Goal: Transaction & Acquisition: Purchase product/service

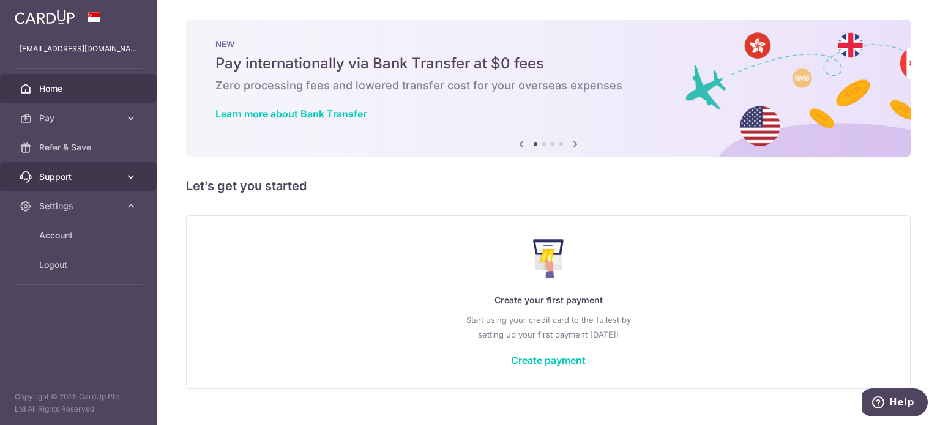
click at [105, 176] on span "Support" at bounding box center [79, 177] width 81 height 12
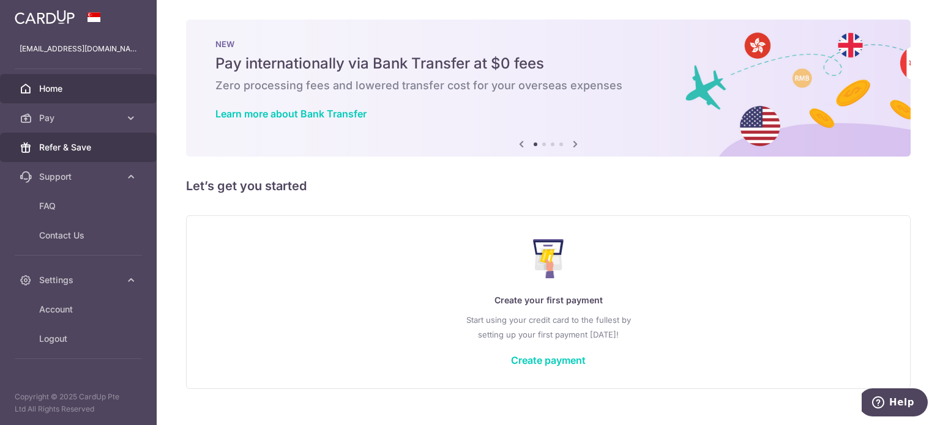
click at [114, 154] on link "Refer & Save" at bounding box center [78, 147] width 157 height 29
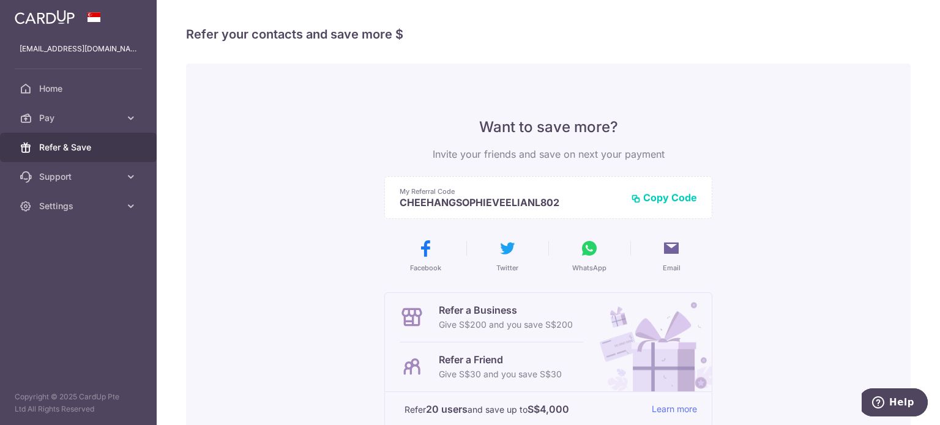
click at [586, 261] on button "WhatsApp" at bounding box center [589, 256] width 72 height 34
click at [107, 118] on span "Pay" at bounding box center [79, 118] width 81 height 12
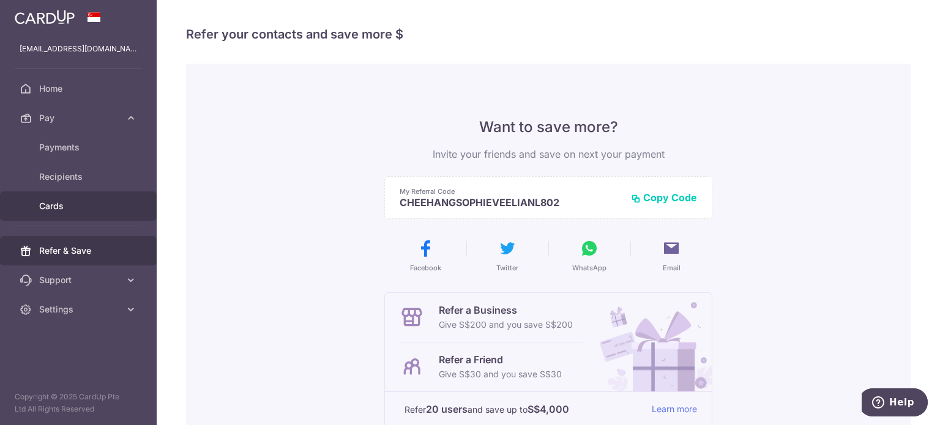
click at [59, 203] on span "Cards" at bounding box center [79, 206] width 81 height 12
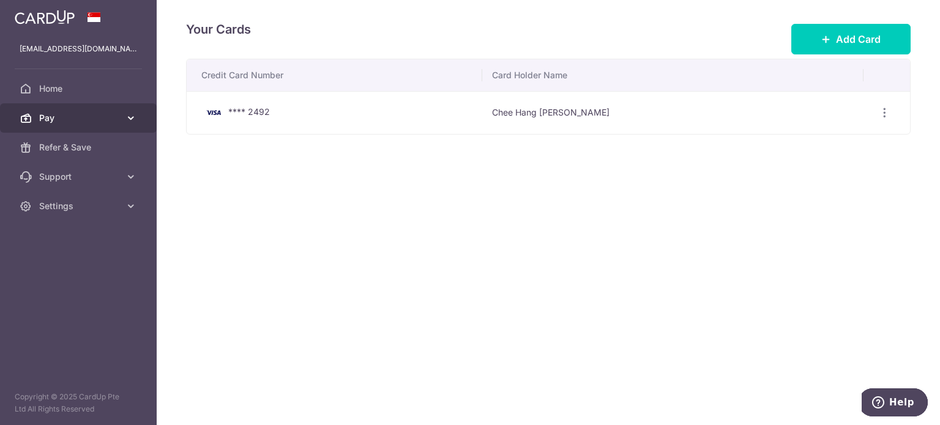
click at [78, 117] on span "Pay" at bounding box center [79, 118] width 81 height 12
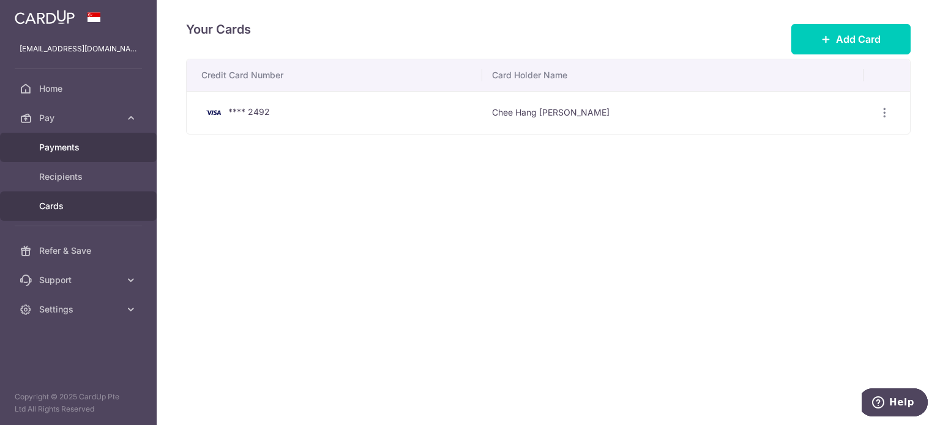
click at [74, 151] on span "Payments" at bounding box center [79, 147] width 81 height 12
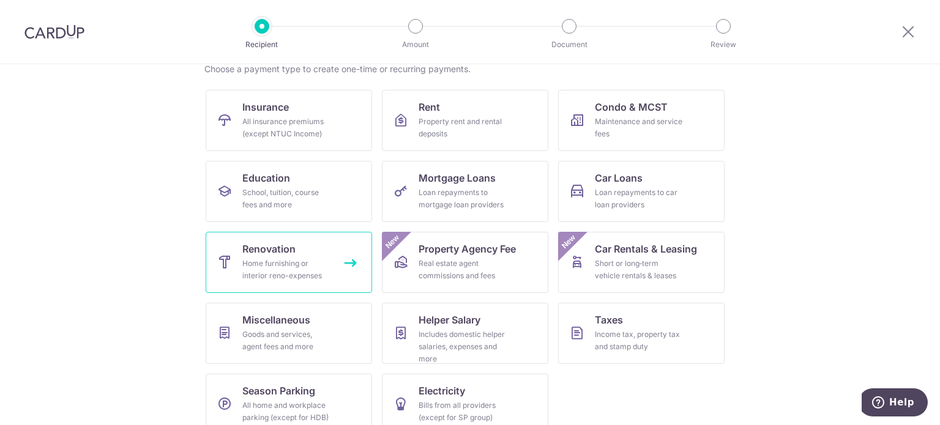
scroll to position [122, 0]
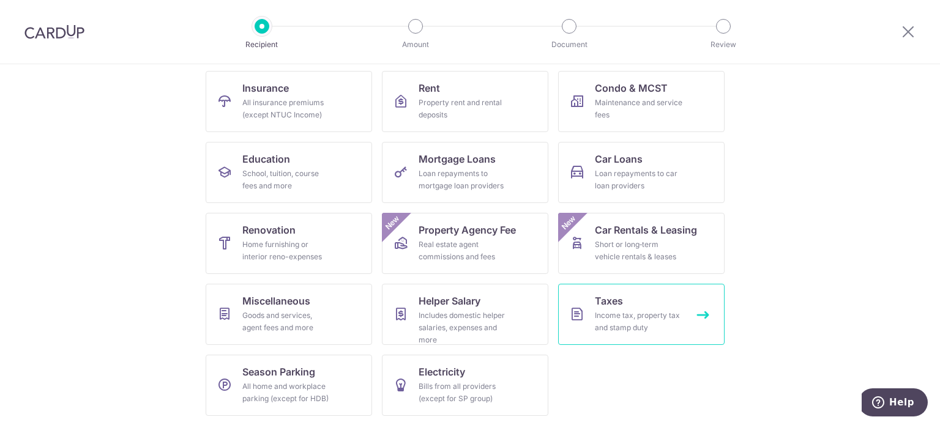
click at [622, 321] on div "Income tax, property tax and stamp duty" at bounding box center [639, 322] width 88 height 24
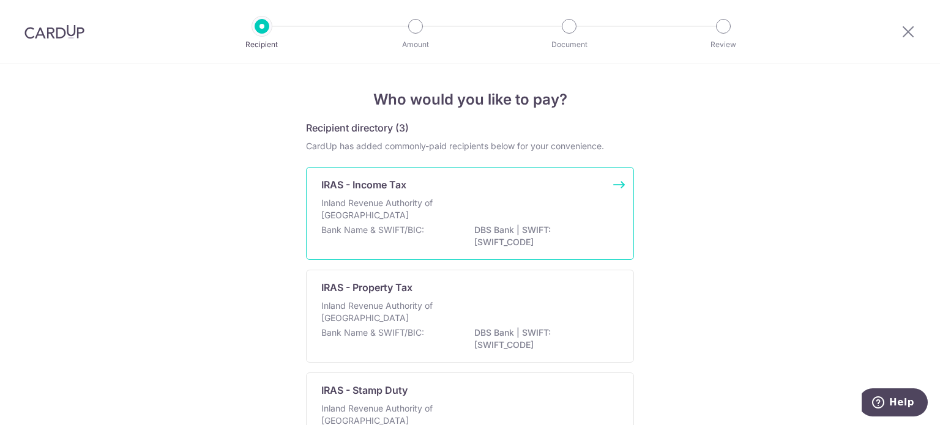
click at [424, 225] on div "Bank Name & SWIFT/BIC: DBS Bank | SWIFT: [SWIFT_CODE]" at bounding box center [469, 237] width 297 height 26
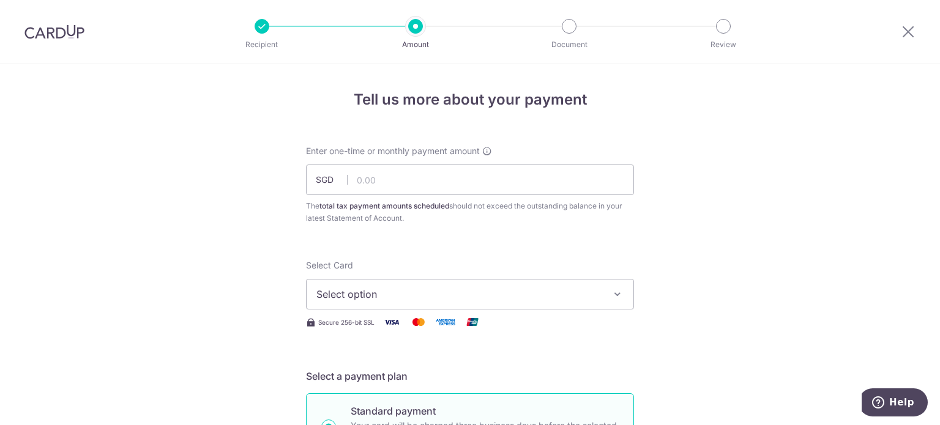
click at [422, 288] on span "Select option" at bounding box center [458, 294] width 285 height 15
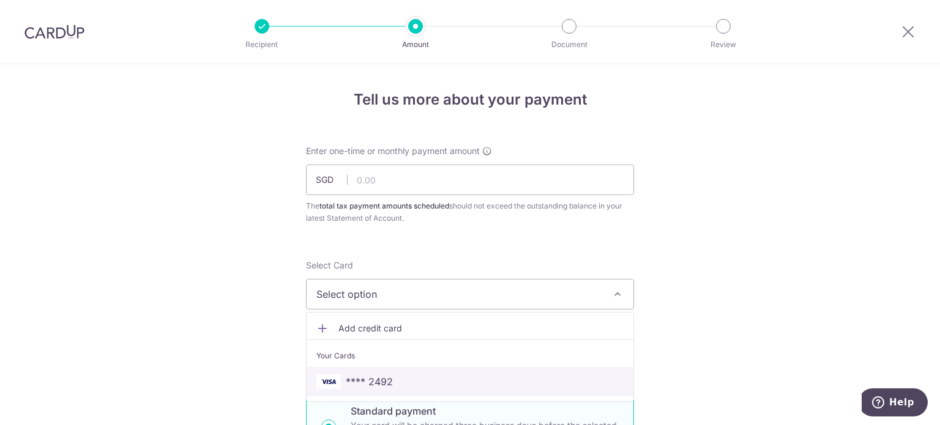
click at [386, 383] on span "**** 2492" at bounding box center [369, 382] width 47 height 15
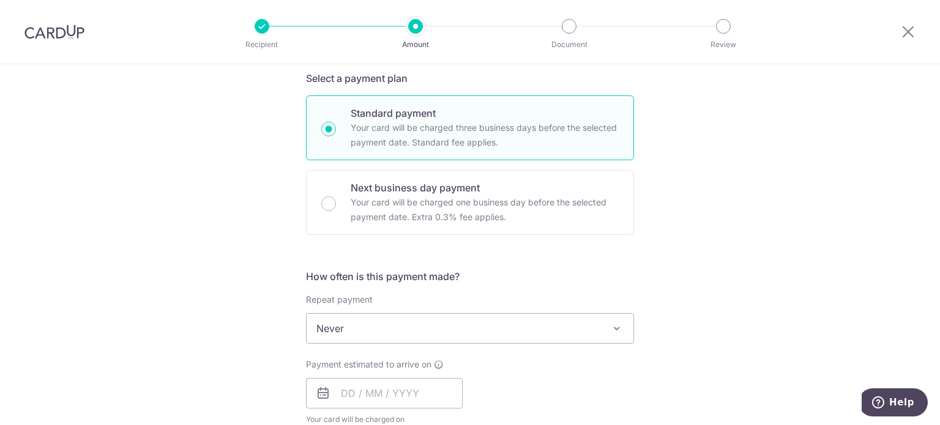
scroll to position [306, 0]
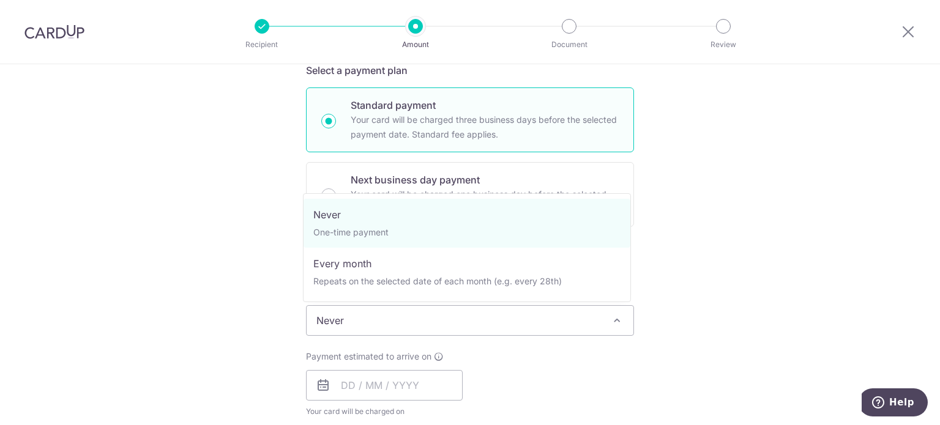
click at [469, 325] on span "Never" at bounding box center [470, 320] width 327 height 29
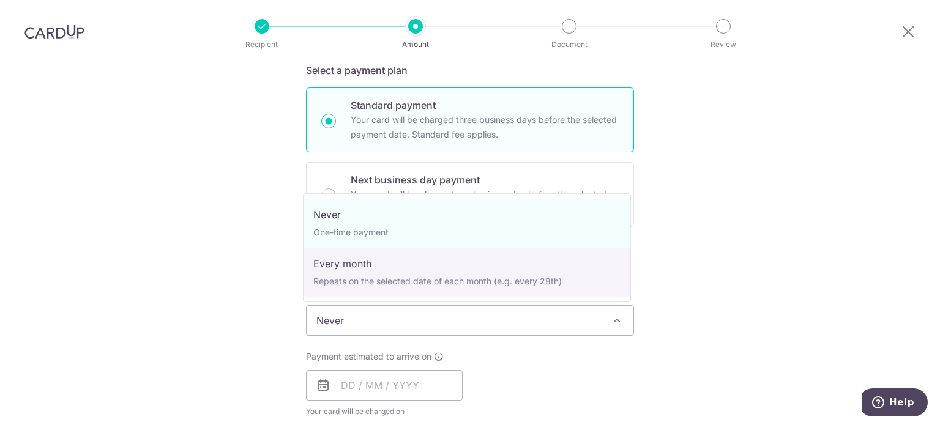
select select "3"
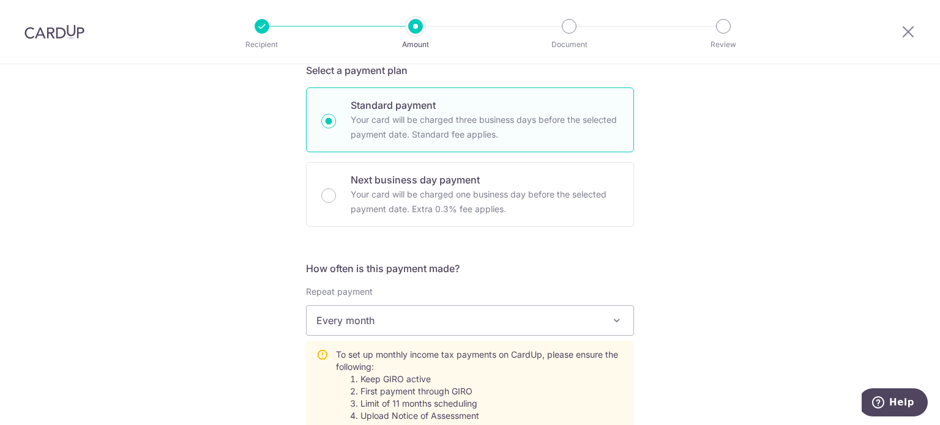
click at [806, 281] on div "Tell us more about your payment Enter one-time or monthly payment amount SGD Th…" at bounding box center [470, 396] width 940 height 1276
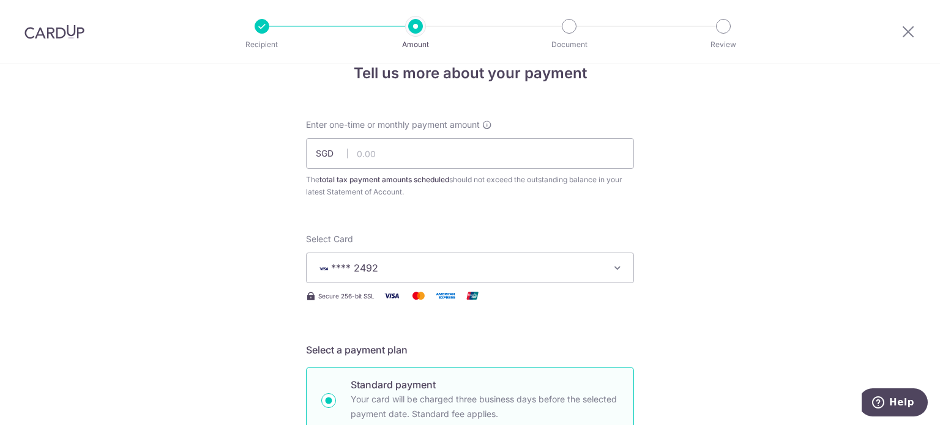
scroll to position [0, 0]
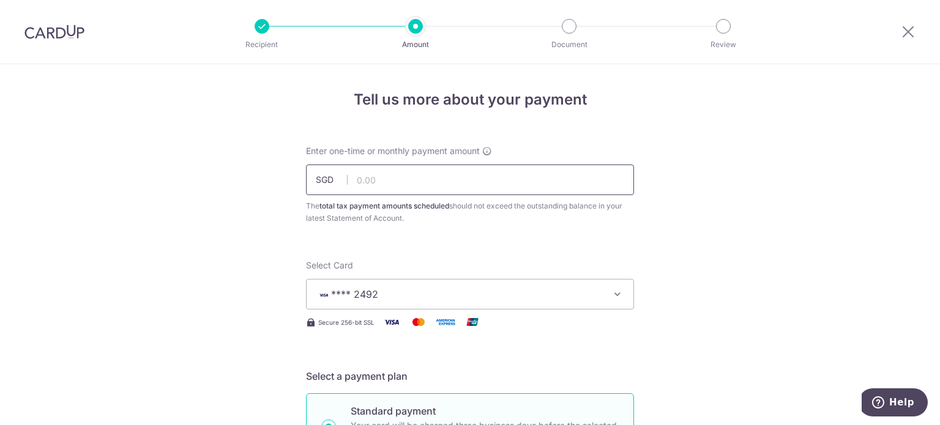
click at [402, 176] on input "text" at bounding box center [470, 180] width 328 height 31
paste input "$198.56"
click at [397, 184] on input "198.56" at bounding box center [470, 180] width 328 height 31
type input "198.56"
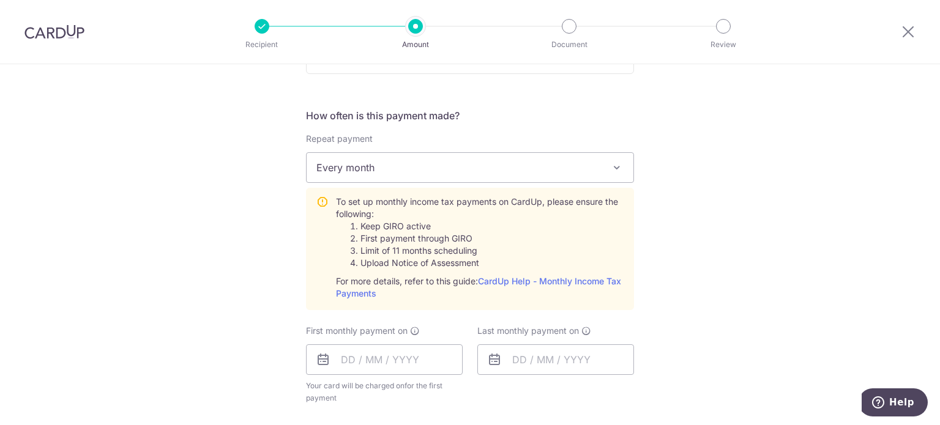
scroll to position [551, 0]
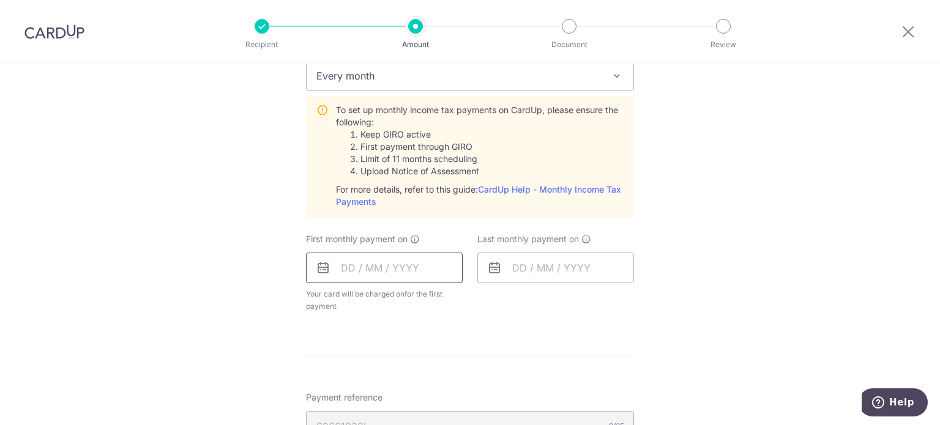
click at [373, 269] on input "text" at bounding box center [384, 268] width 157 height 31
click at [474, 302] on link "Next" at bounding box center [479, 301] width 15 height 15
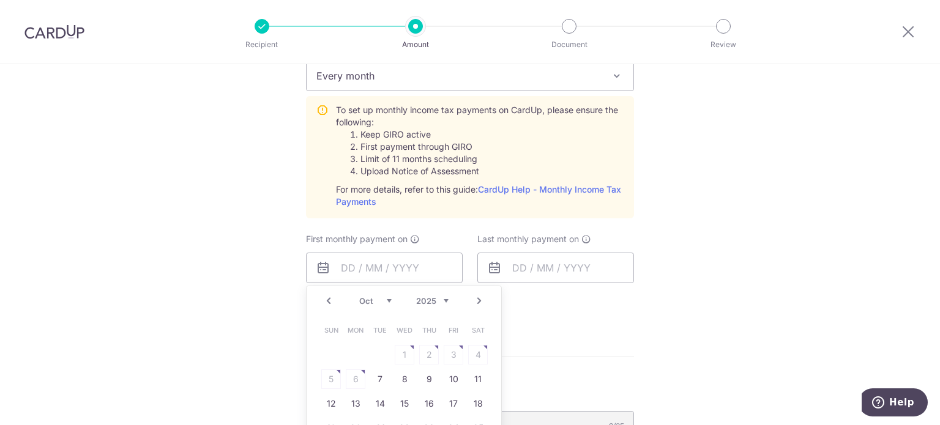
click at [351, 377] on table "Sun Mon Tue Wed Thu Fri Sat 1 2 3 4 5 6 7 8 9 10 11 12 13 14 15 16 17 18 19 20 …" at bounding box center [404, 391] width 171 height 147
click at [325, 298] on link "Prev" at bounding box center [328, 301] width 15 height 15
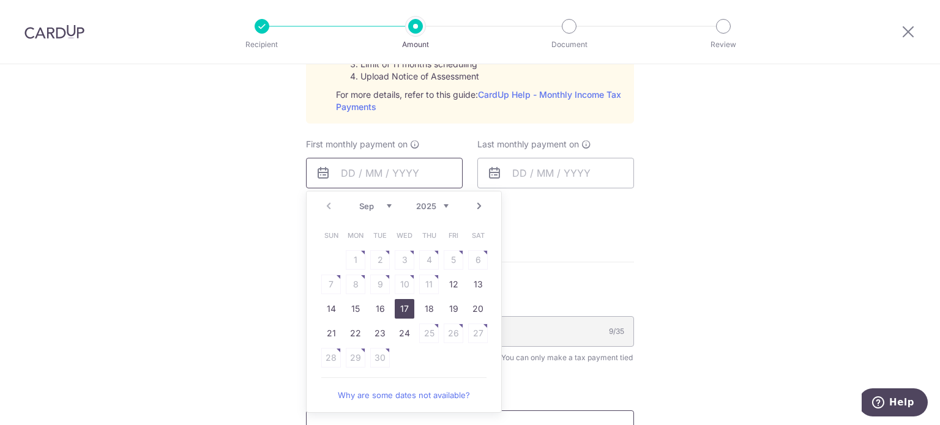
scroll to position [673, 0]
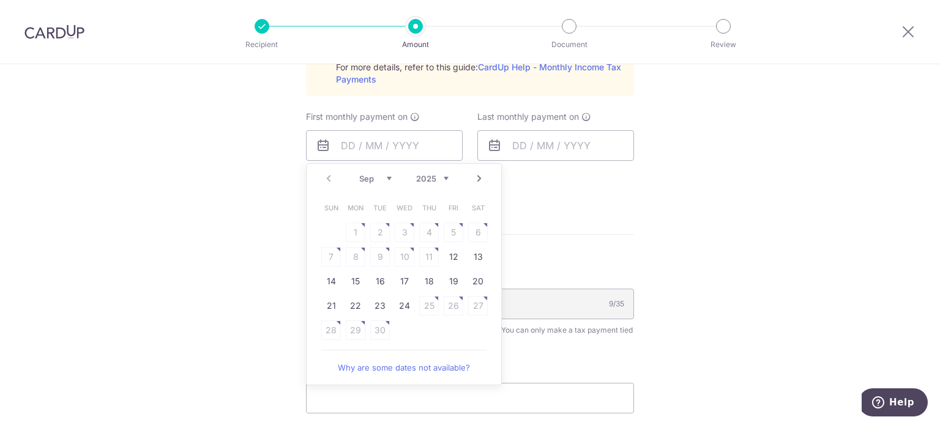
click at [474, 181] on link "Next" at bounding box center [479, 178] width 15 height 15
click at [349, 261] on table "Sun Mon Tue Wed Thu Fri Sat 1 2 3 4 5 6 7 8 9 10 11 12 13 14 15 16 17 18 19 20 …" at bounding box center [404, 269] width 171 height 147
click at [351, 256] on table "Sun Mon Tue Wed Thu Fri Sat 1 2 3 4 5 6 7 8 9 10 11 12 13 14 15 16 17 18 19 20 …" at bounding box center [404, 269] width 171 height 147
click at [340, 144] on input "text" at bounding box center [384, 145] width 157 height 31
type input "06/10/"
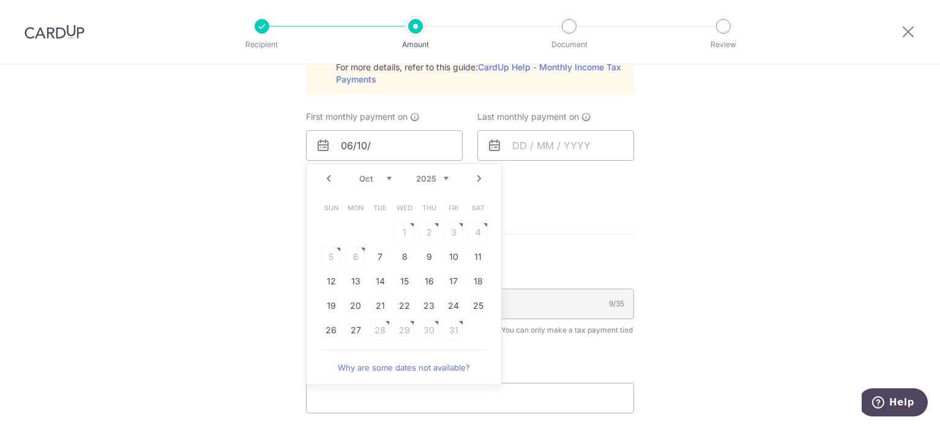
click at [282, 151] on div "Tell us more about your payment Enter one-time or monthly payment amount SGD 19…" at bounding box center [470, 29] width 940 height 1276
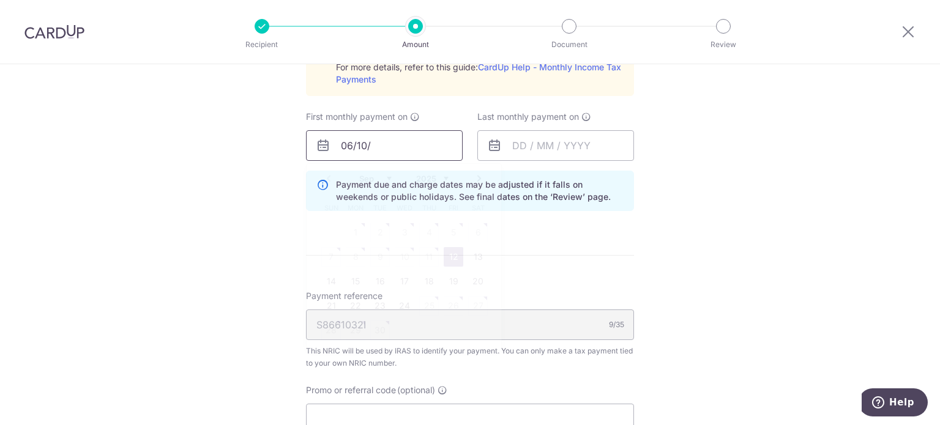
click at [419, 149] on input "06/10/" at bounding box center [384, 145] width 157 height 31
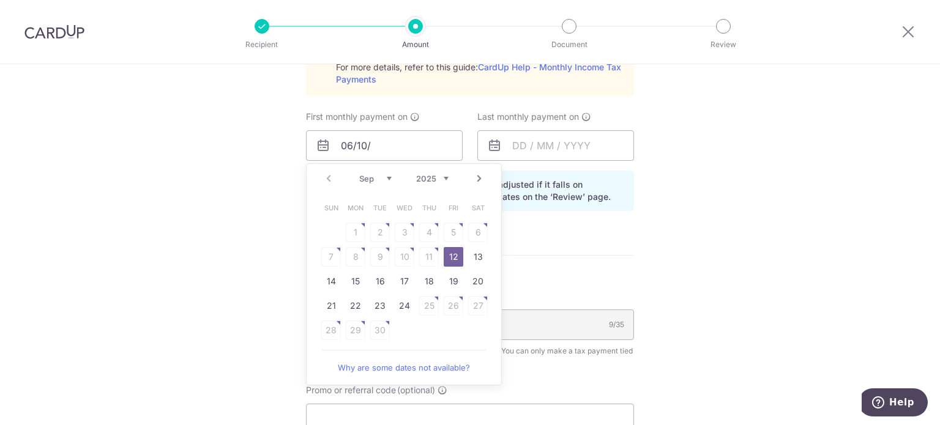
click at [668, 238] on div "Tell us more about your payment Enter one-time or monthly payment amount SGD 19…" at bounding box center [470, 39] width 940 height 1297
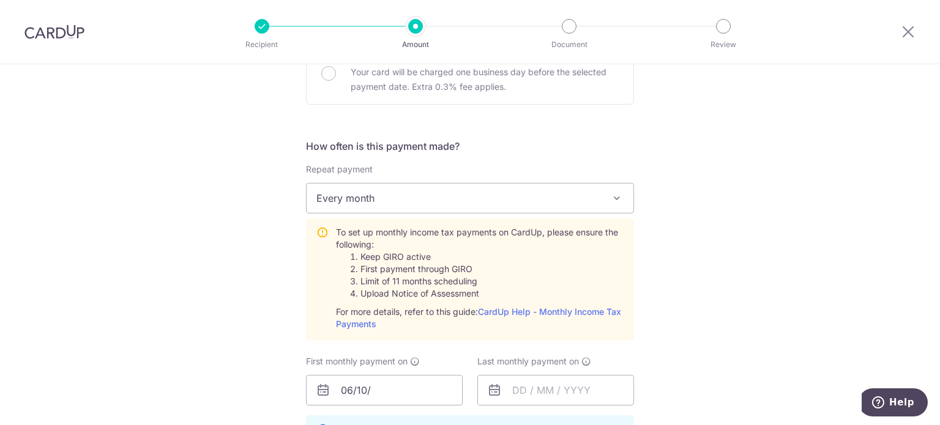
scroll to position [306, 0]
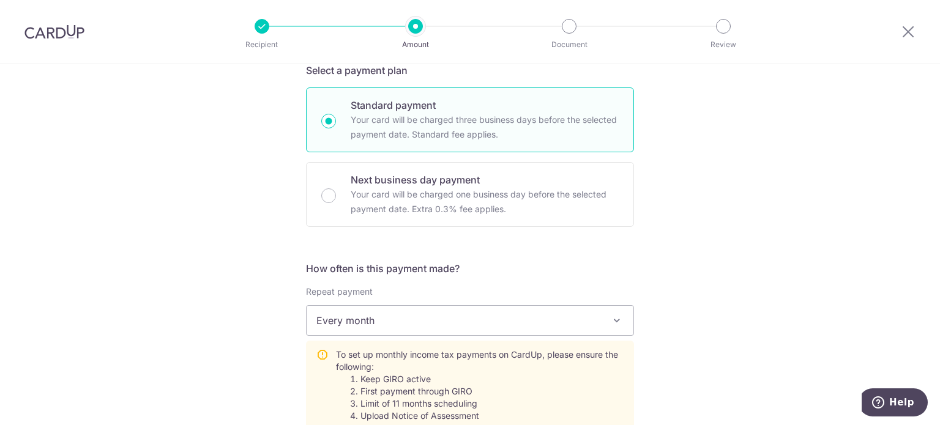
click at [421, 329] on span "Every month" at bounding box center [470, 320] width 327 height 29
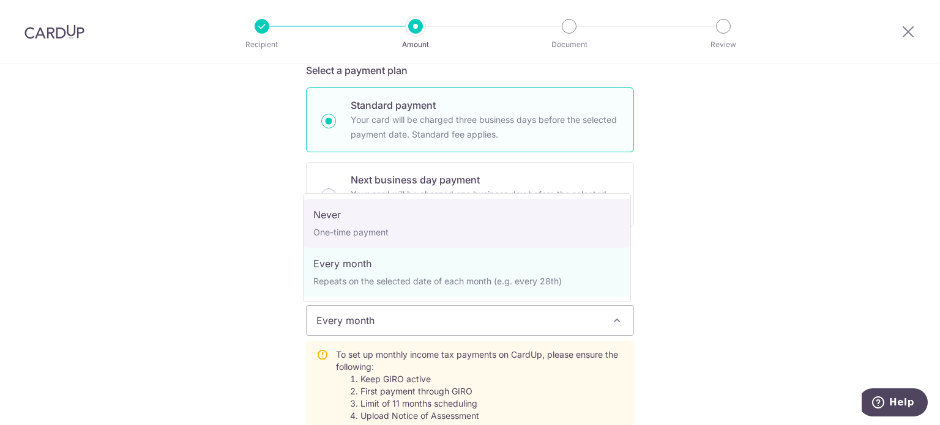
select select "1"
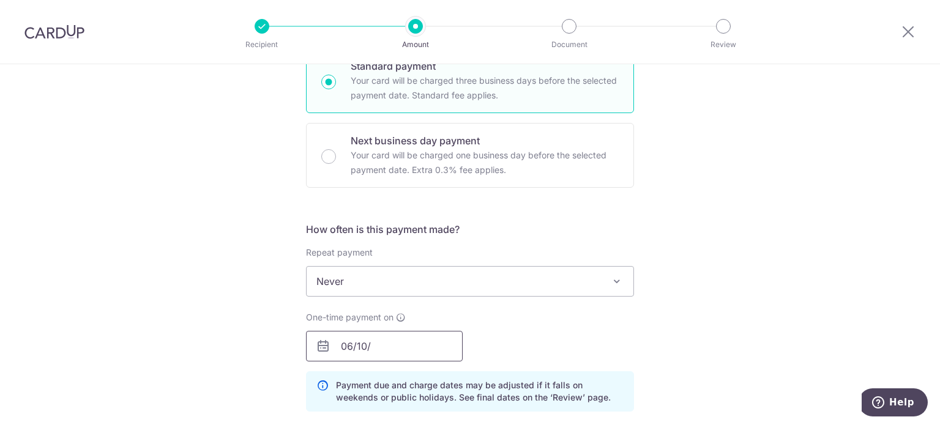
scroll to position [367, 0]
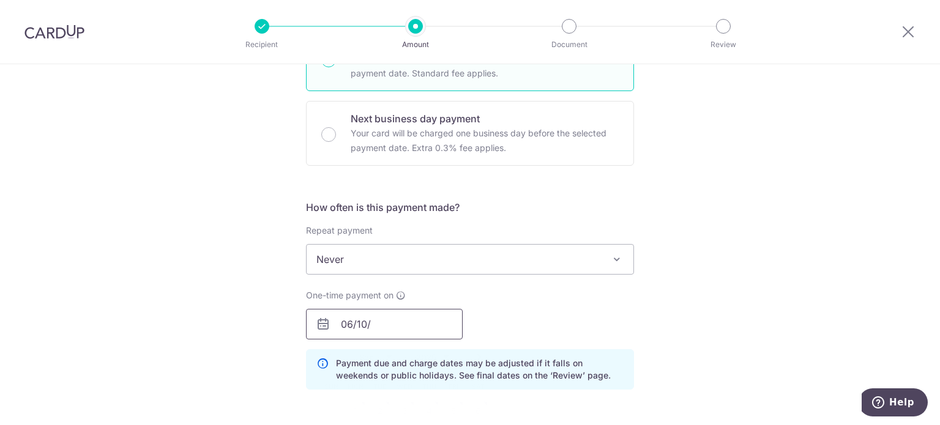
click at [399, 318] on input "06/10/" at bounding box center [384, 324] width 157 height 31
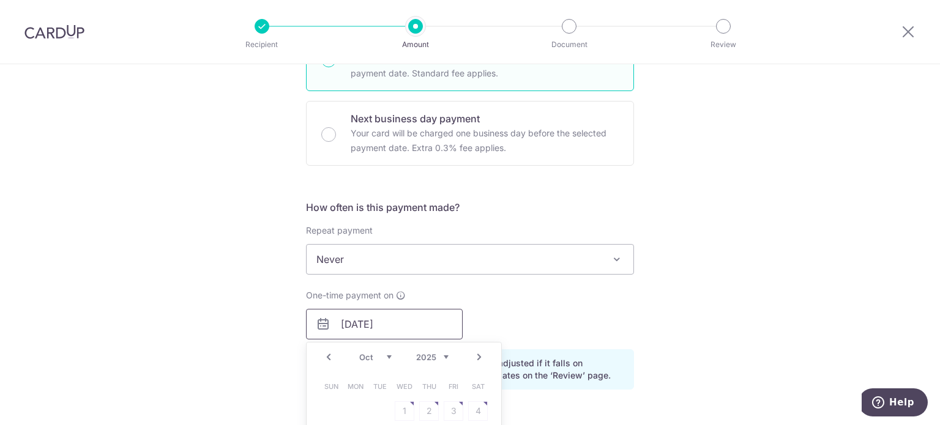
scroll to position [551, 0]
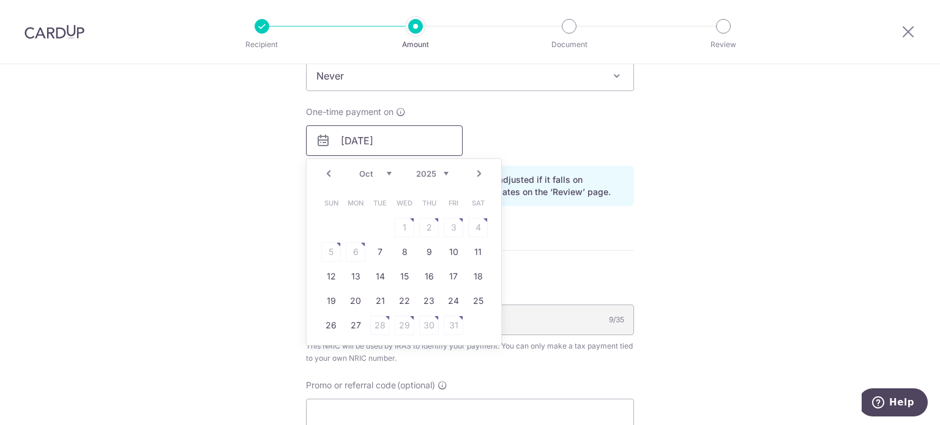
type input "06/10/2025"
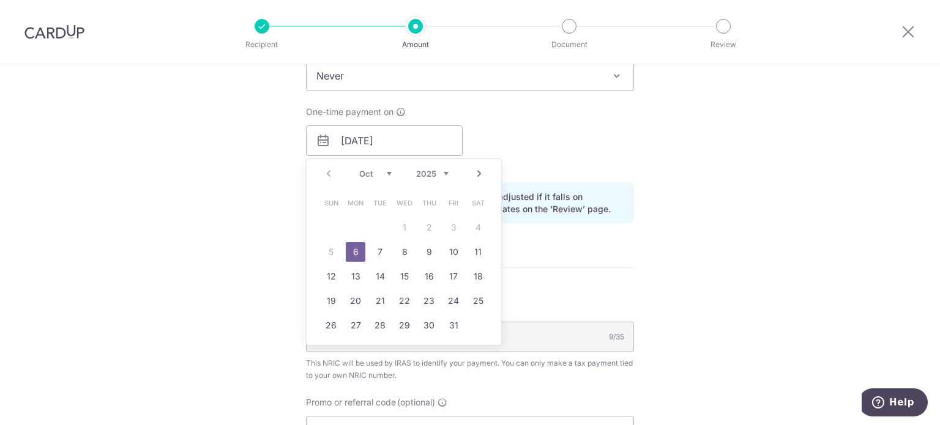
click at [651, 296] on div "Tell us more about your payment Enter one-time or monthly payment amount SGD 19…" at bounding box center [470, 106] width 940 height 1187
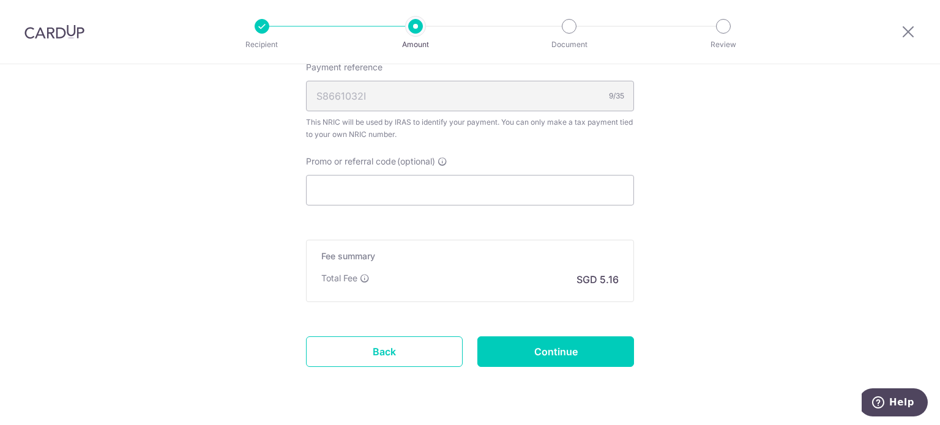
scroll to position [824, 0]
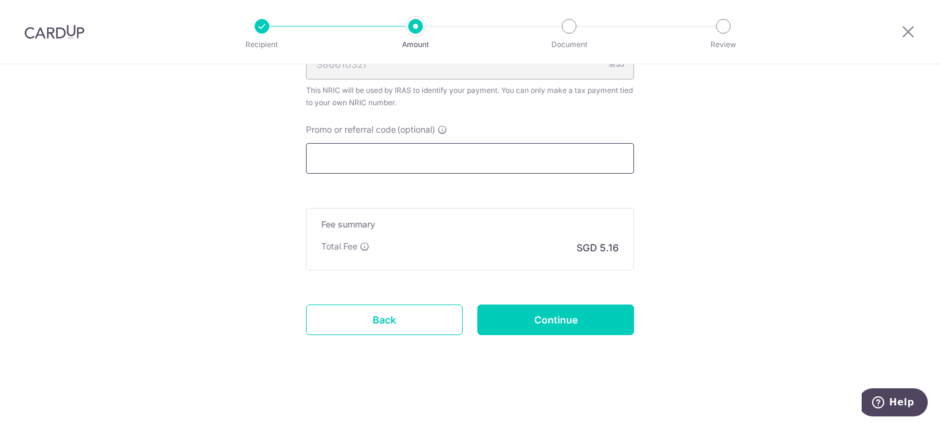
click at [379, 165] on input "Promo or referral code (optional)" at bounding box center [470, 158] width 328 height 31
paste input "VTAX25ONE"
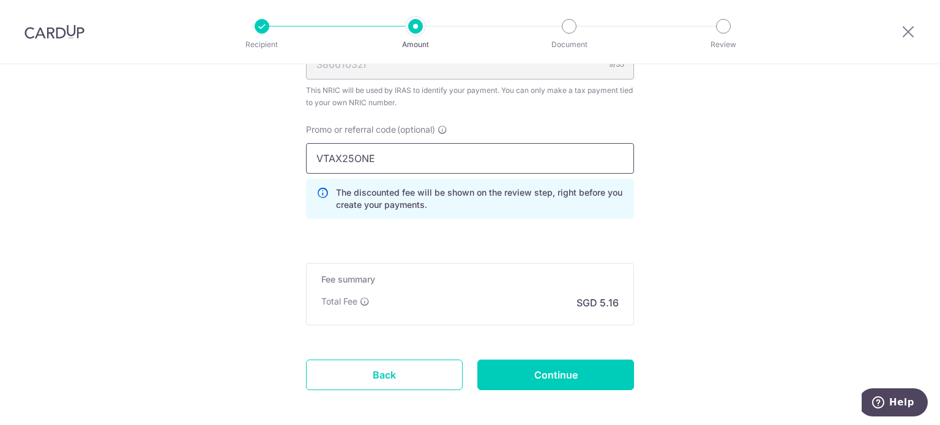
type input "VTAX25ONE"
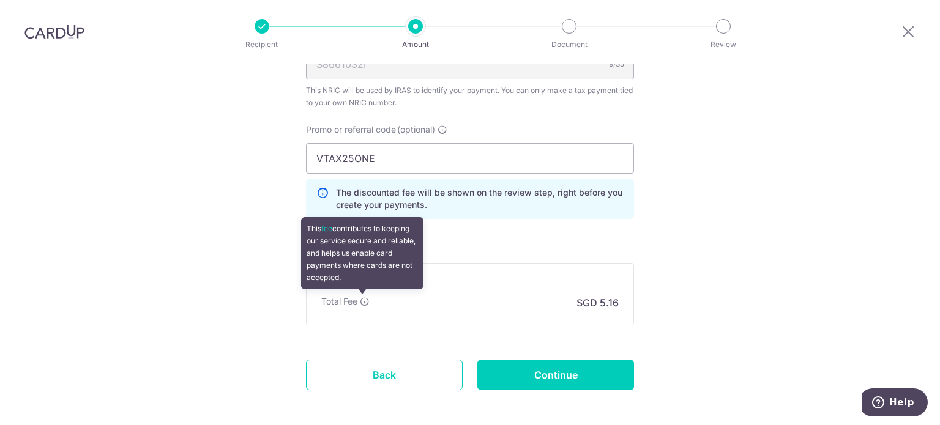
click at [365, 302] on icon at bounding box center [365, 302] width 10 height 10
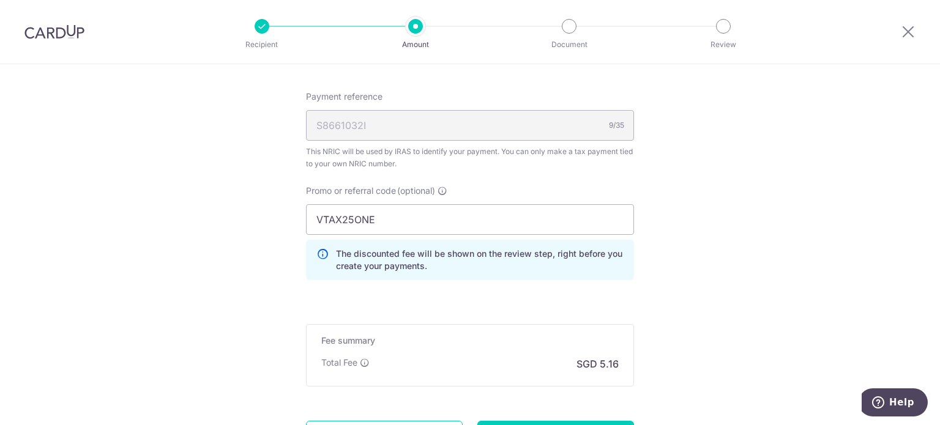
scroll to position [879, 0]
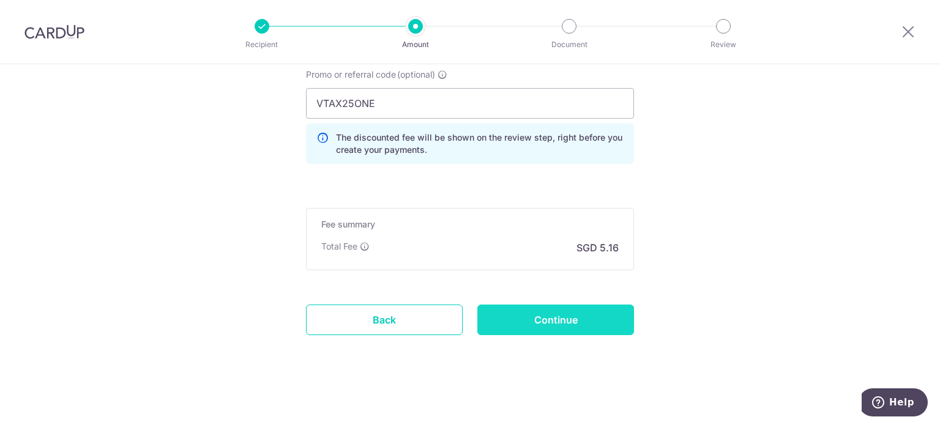
click at [547, 317] on input "Continue" at bounding box center [555, 320] width 157 height 31
type input "Create Schedule"
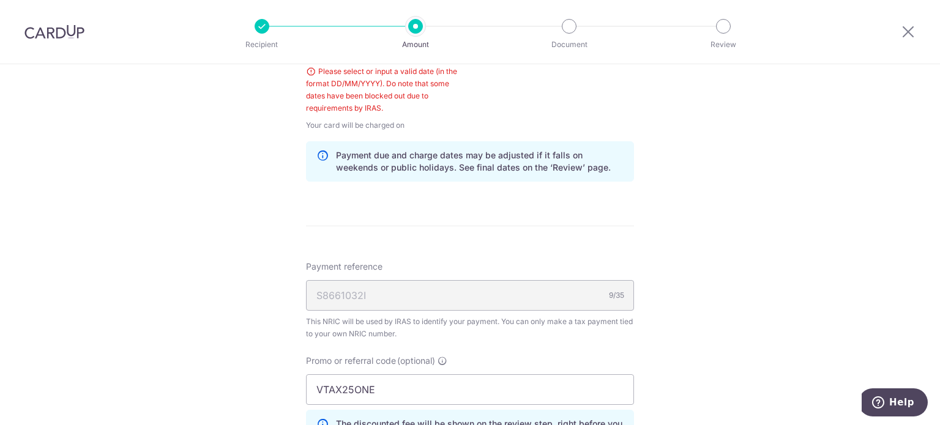
scroll to position [463, 0]
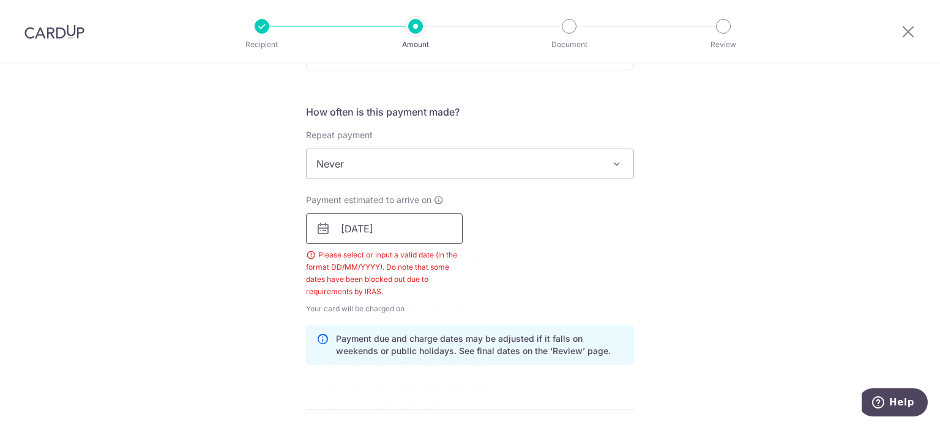
click at [420, 242] on input "[DATE]" at bounding box center [384, 229] width 157 height 31
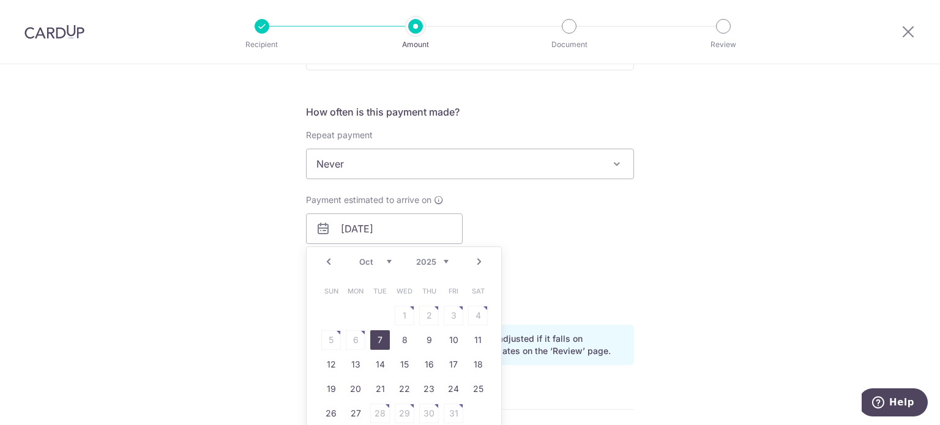
click at [372, 340] on link "7" at bounding box center [380, 341] width 20 height 20
type input "[DATE]"
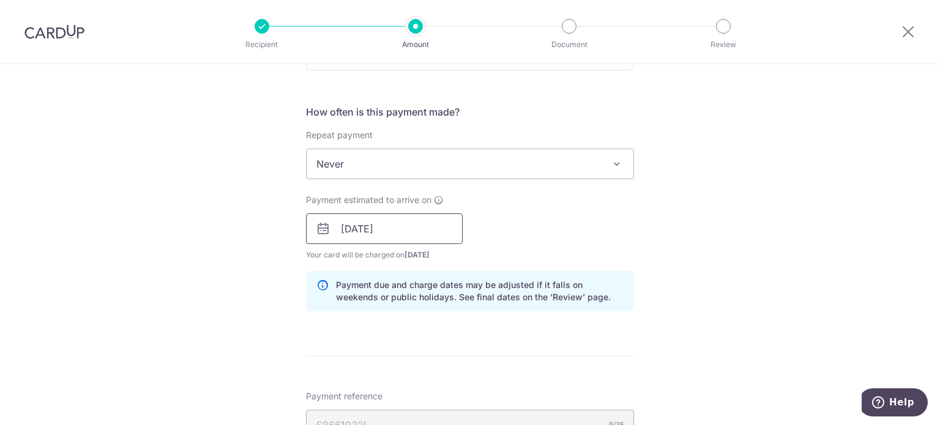
click at [348, 228] on input "[DATE]" at bounding box center [384, 229] width 157 height 31
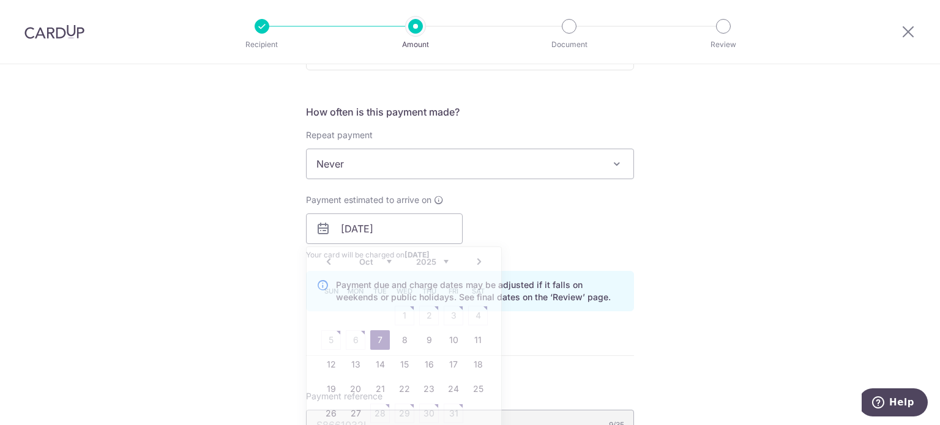
click at [540, 220] on div "Payment estimated to arrive on 07/10/2025 Prev Next Sep Oct Nov Dec 2025 2026 S…" at bounding box center [470, 227] width 343 height 67
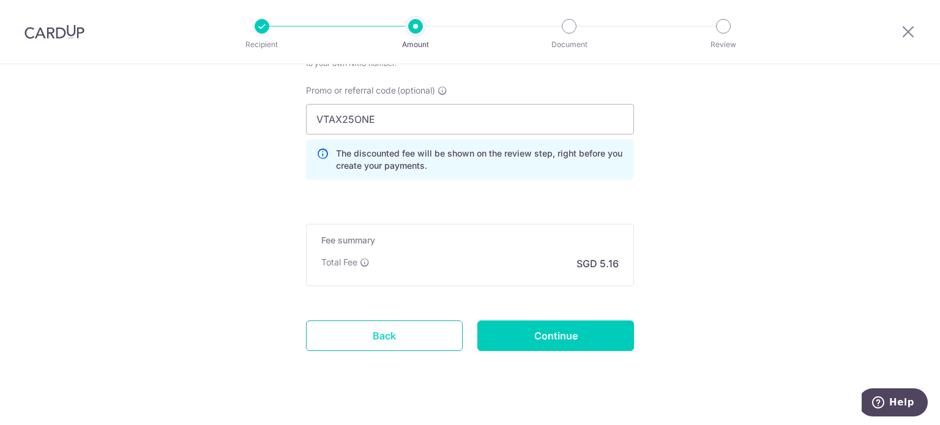
scroll to position [879, 0]
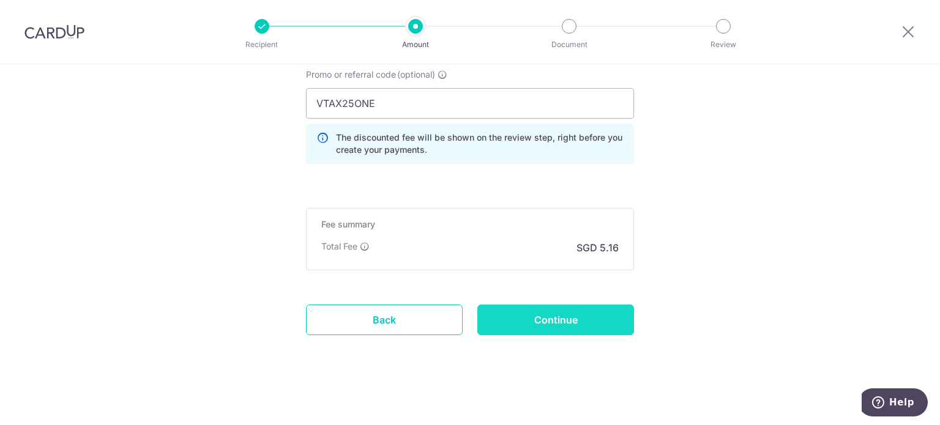
click at [518, 326] on input "Continue" at bounding box center [555, 320] width 157 height 31
type input "Create Schedule"
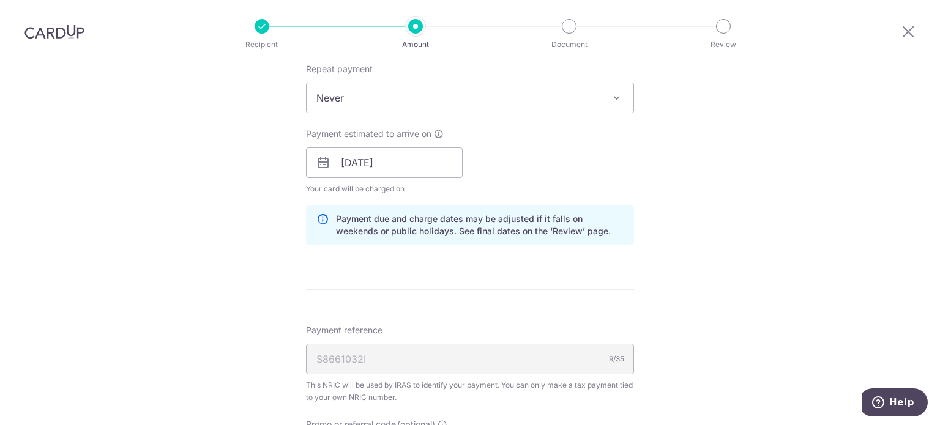
scroll to position [774, 0]
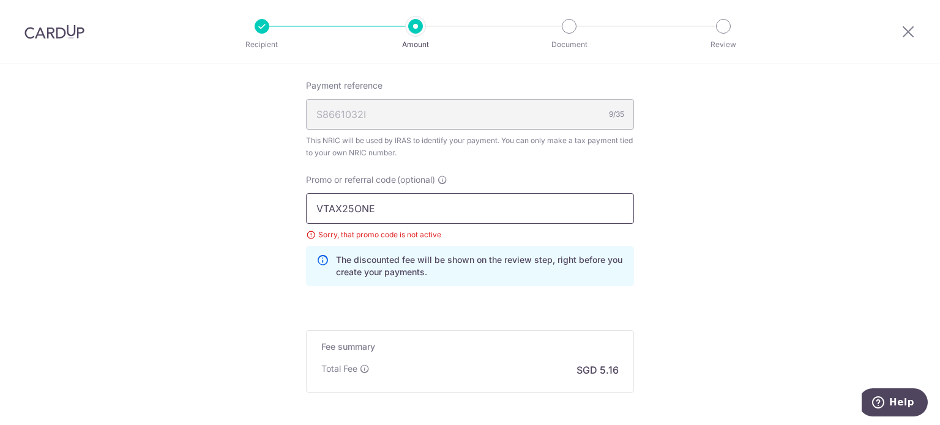
drag, startPoint x: 413, startPoint y: 215, endPoint x: 249, endPoint y: 201, distance: 164.6
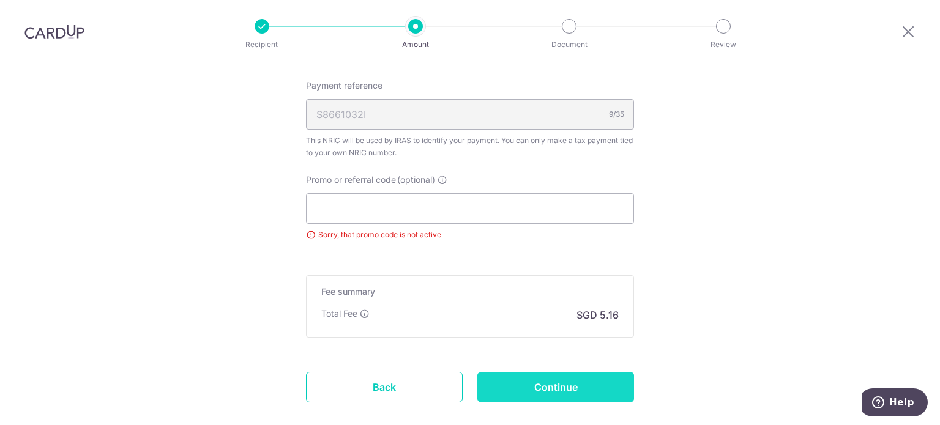
click at [526, 391] on input "Continue" at bounding box center [555, 387] width 157 height 31
type input "Update Schedule"
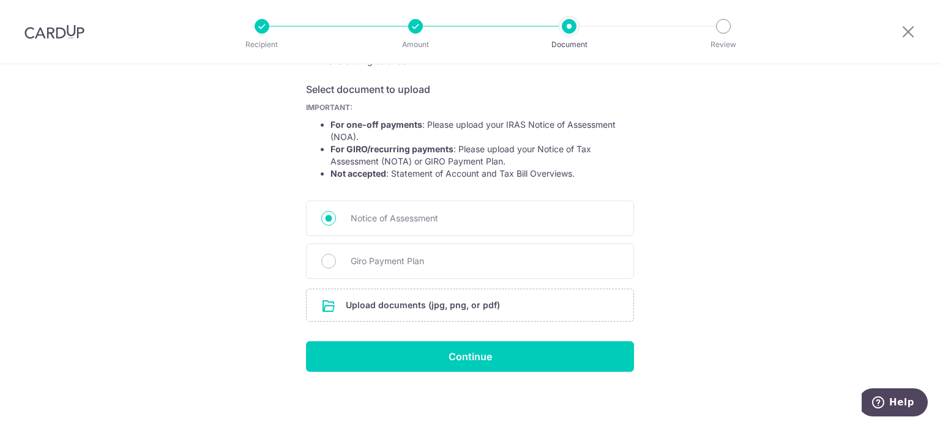
scroll to position [198, 0]
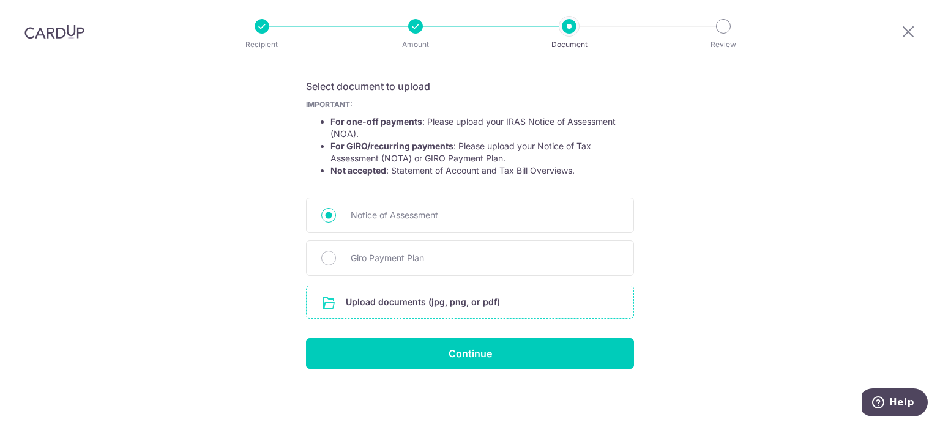
click at [368, 302] on input "file" at bounding box center [470, 302] width 327 height 32
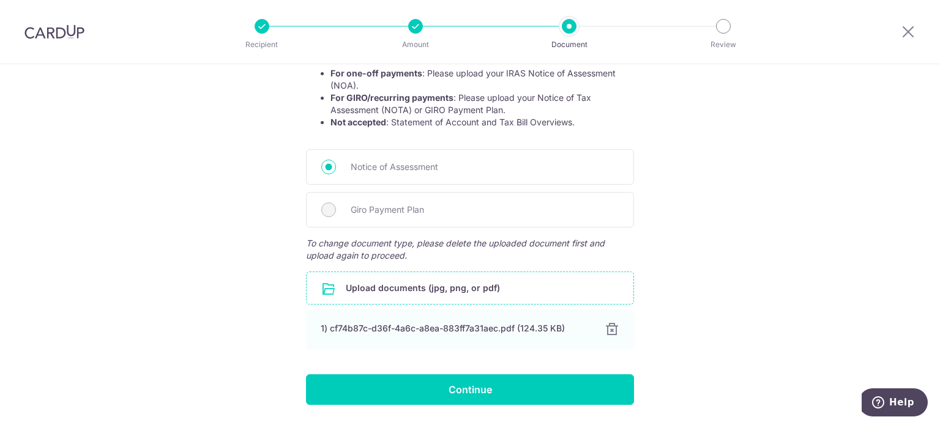
scroll to position [283, 0]
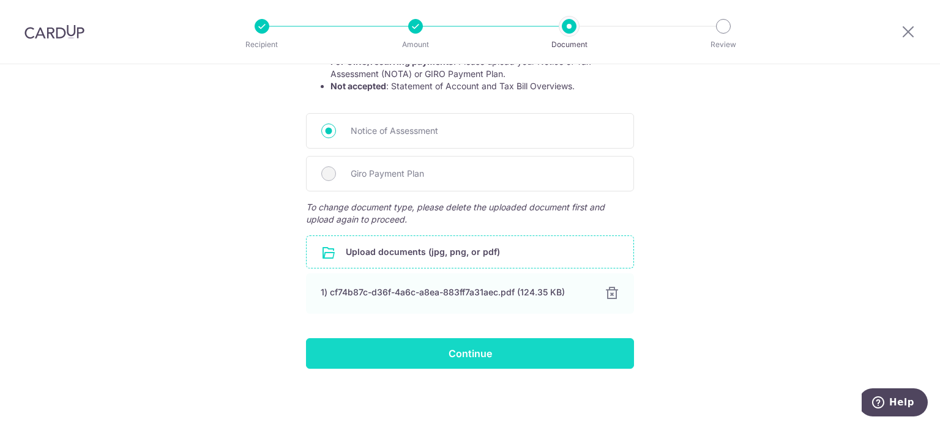
click at [449, 352] on input "Continue" at bounding box center [470, 353] width 328 height 31
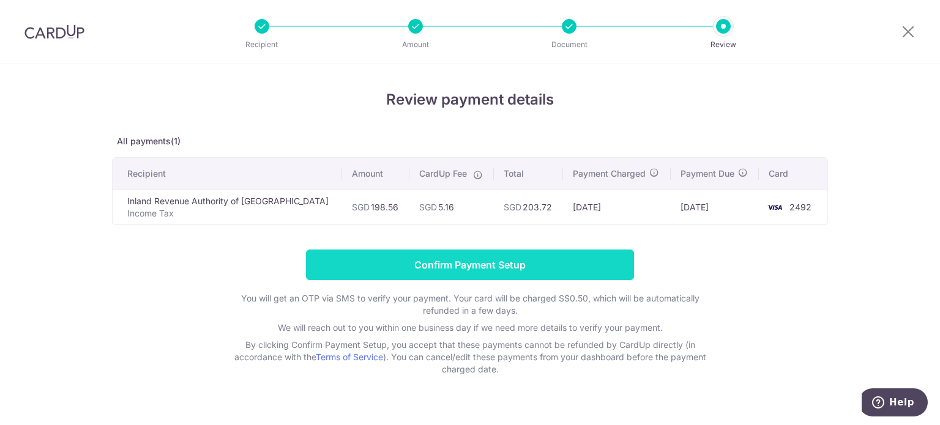
click at [479, 269] on input "Confirm Payment Setup" at bounding box center [470, 265] width 328 height 31
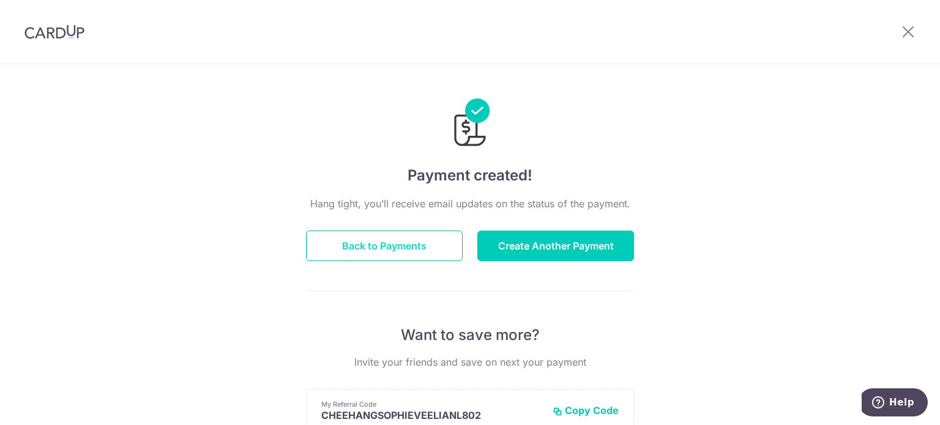
click at [392, 249] on button "Back to Payments" at bounding box center [384, 246] width 157 height 31
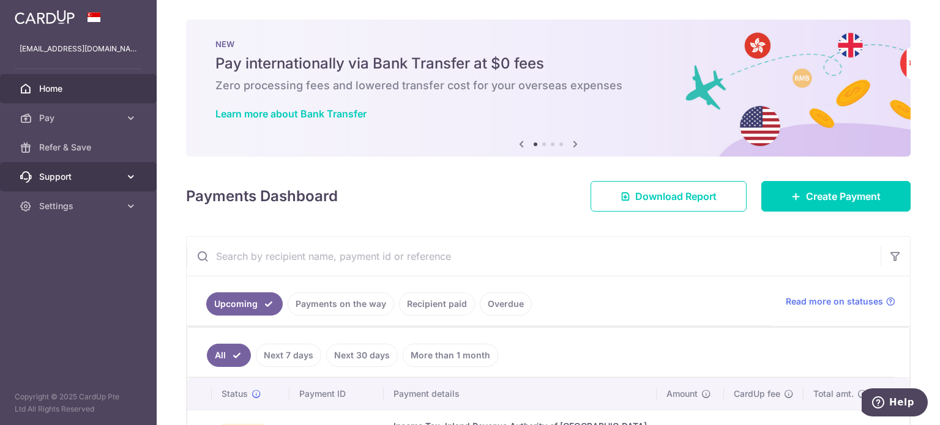
click at [99, 175] on span "Support" at bounding box center [79, 177] width 81 height 12
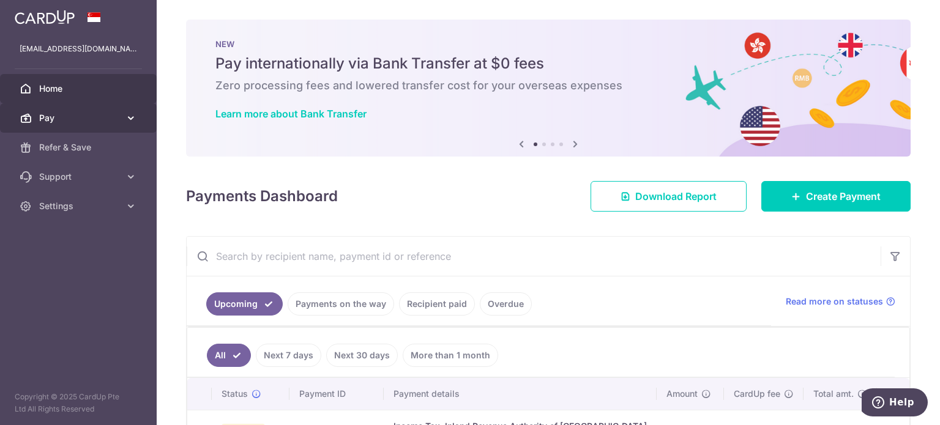
click at [110, 113] on span "Pay" at bounding box center [79, 118] width 81 height 12
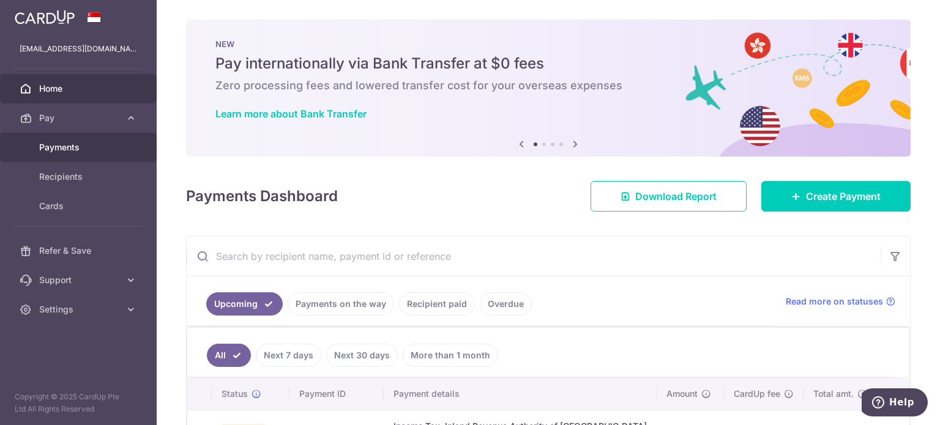
click at [68, 152] on span "Payments" at bounding box center [79, 147] width 81 height 12
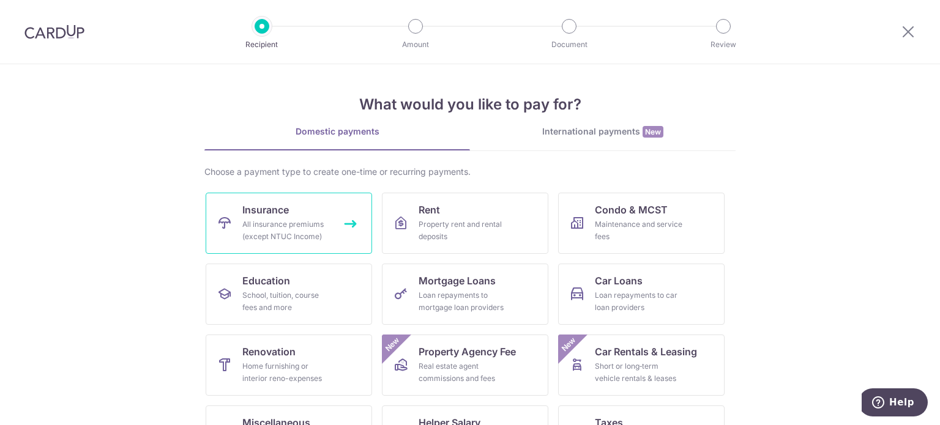
click at [279, 228] on div "All insurance premiums (except NTUC Income)" at bounding box center [286, 231] width 88 height 24
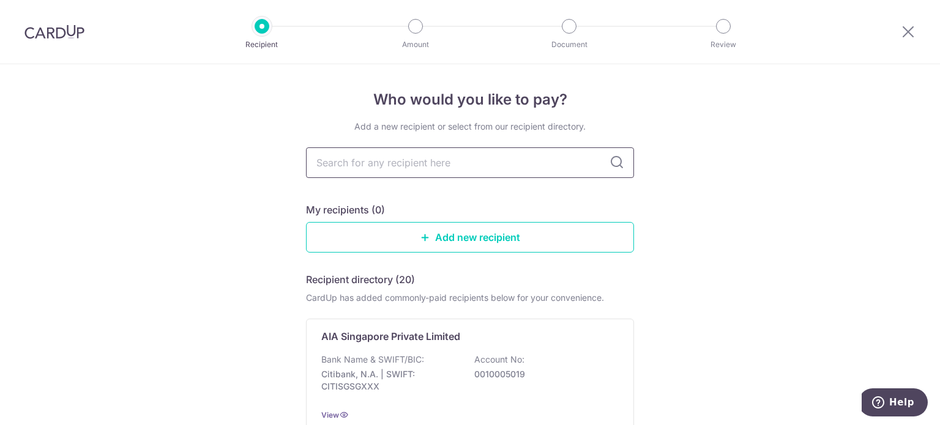
click at [478, 165] on input "text" at bounding box center [470, 163] width 328 height 31
type input "[GEOGRAPHIC_DATA]"
type input "tokio marine"
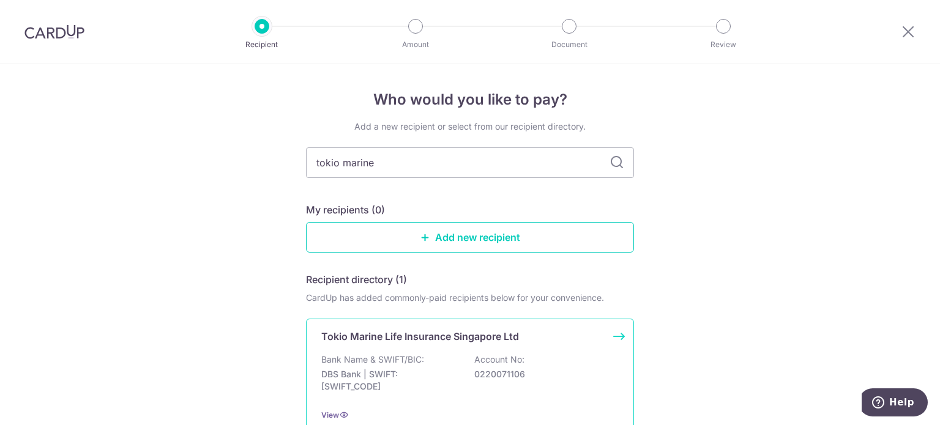
click at [446, 384] on p "DBS Bank | SWIFT: DBSSSGSGXXX" at bounding box center [389, 380] width 137 height 24
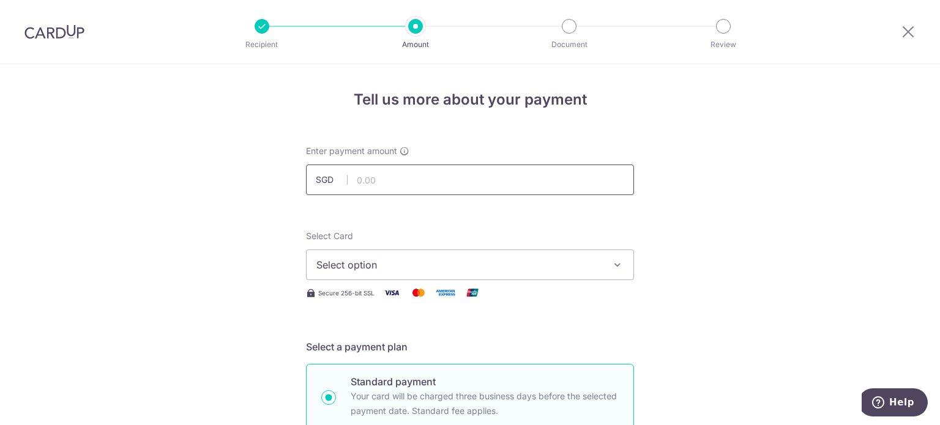
click at [414, 183] on input "text" at bounding box center [470, 180] width 328 height 31
type input "477.00"
drag, startPoint x: 410, startPoint y: 290, endPoint x: 401, endPoint y: 278, distance: 14.8
click at [410, 289] on img at bounding box center [418, 292] width 24 height 15
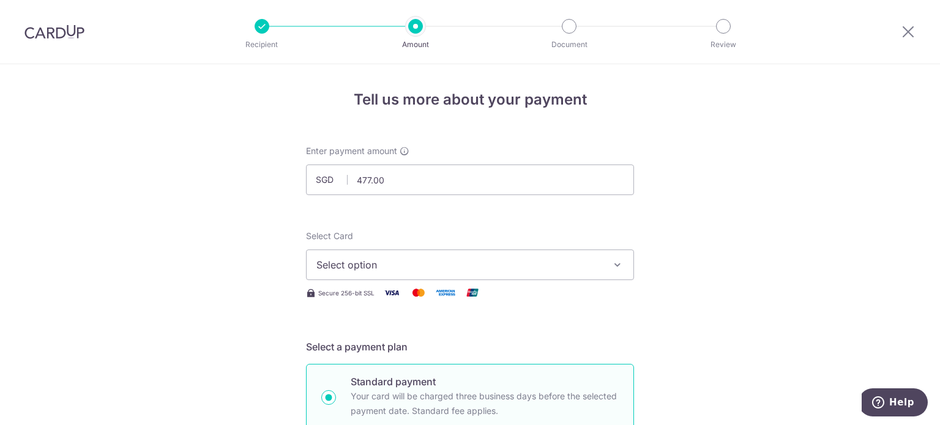
click at [398, 271] on span "Select option" at bounding box center [458, 265] width 285 height 15
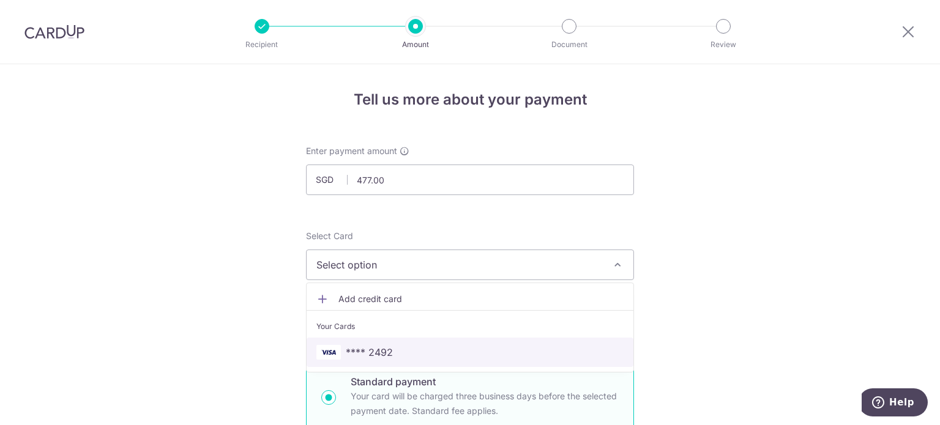
click at [376, 354] on span "**** 2492" at bounding box center [369, 352] width 47 height 15
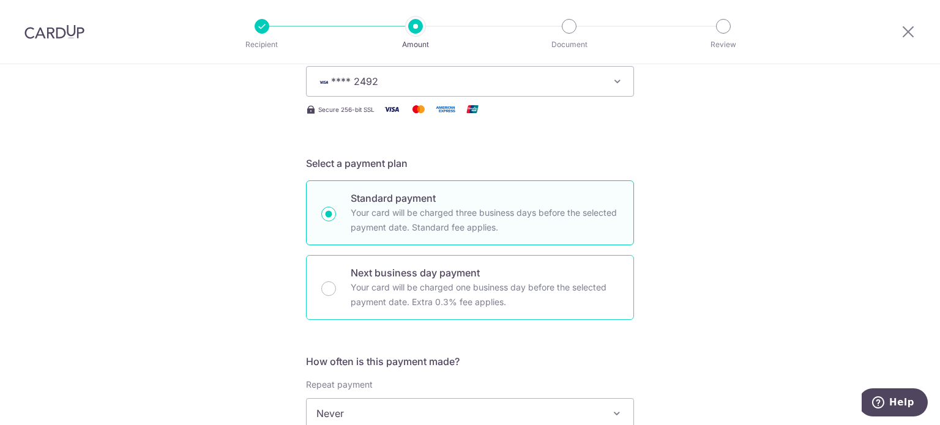
scroll to position [306, 0]
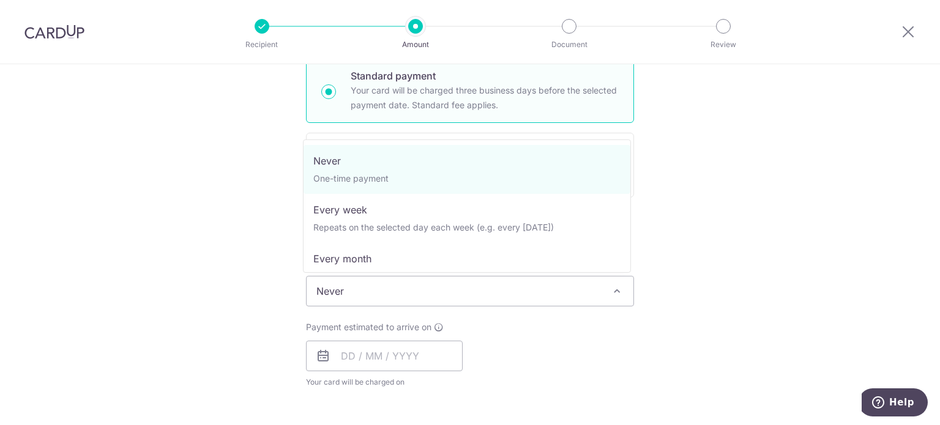
click at [378, 296] on span "Never" at bounding box center [470, 291] width 327 height 29
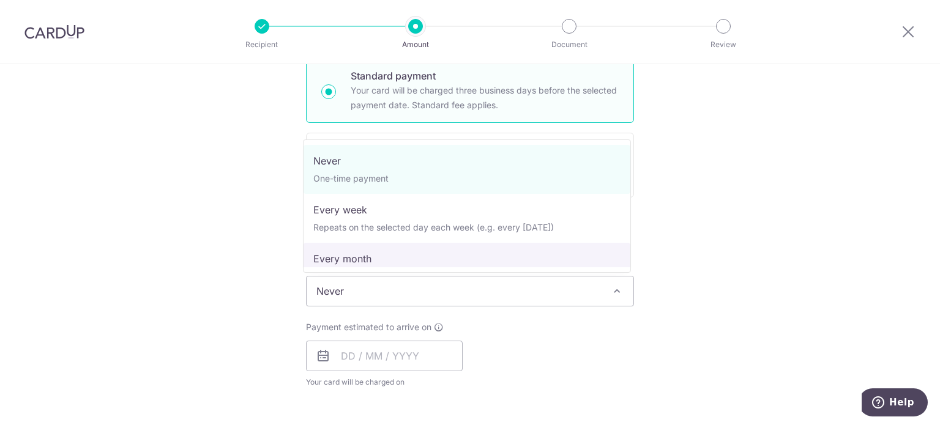
select select "3"
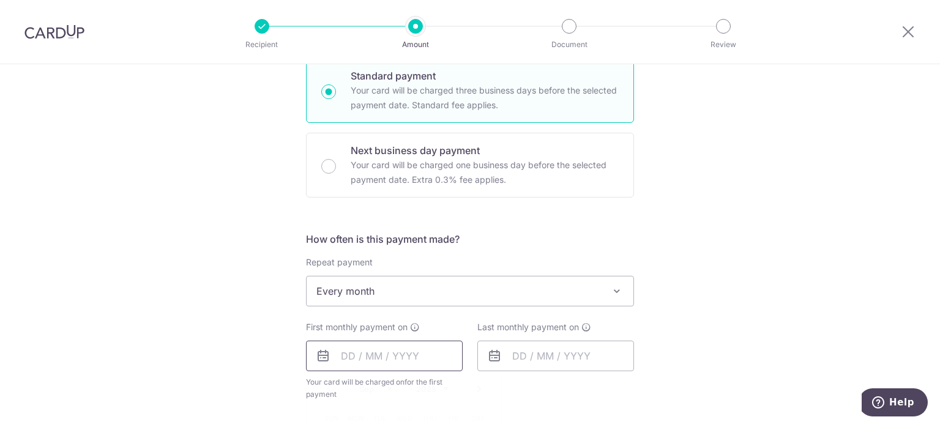
click at [340, 355] on input "text" at bounding box center [384, 356] width 157 height 31
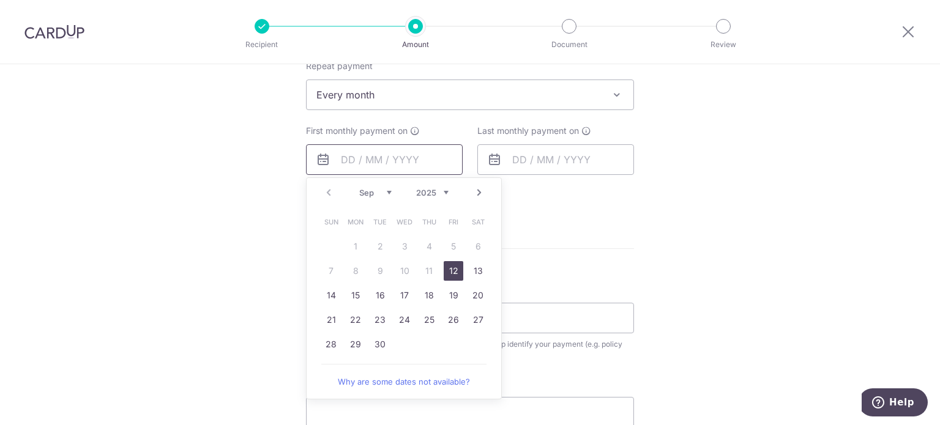
scroll to position [551, 0]
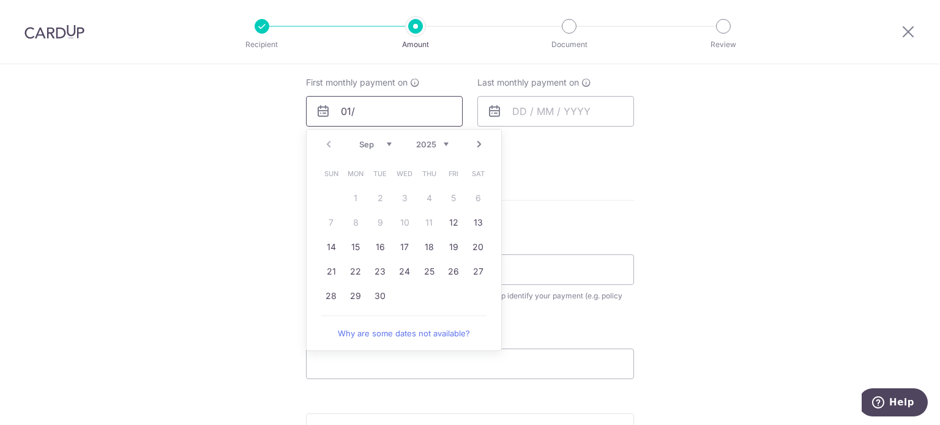
type input "01/"
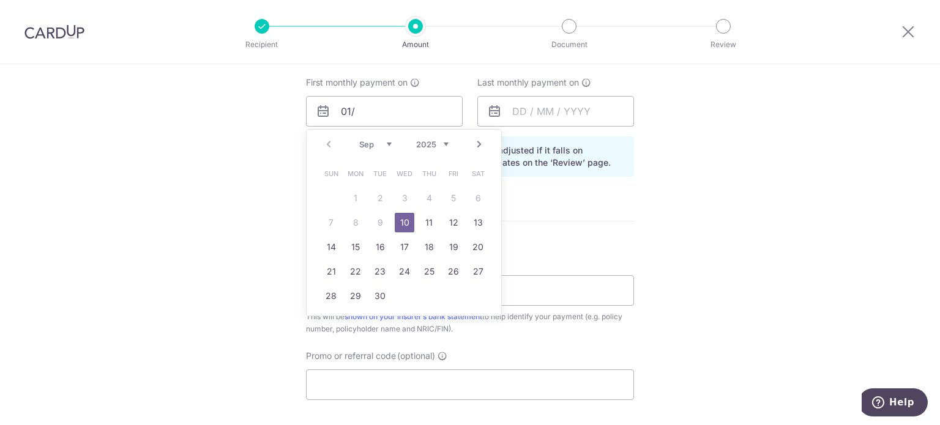
click at [317, 139] on div "Prev Next Sep Oct Nov [DATE] 2026 2027 2028 2029 2030 2031 2032 2033 2034 2035" at bounding box center [404, 144] width 195 height 29
click at [320, 146] on div "Prev Next Sep Oct Nov [DATE] 2026 2027 2028 2029 2030 2031 2032 2033 2034 2035" at bounding box center [404, 144] width 195 height 29
click at [326, 144] on div "Prev Next Sep Oct Nov [DATE] 2026 2027 2028 2029 2030 2031 2032 2033 2034 2035" at bounding box center [404, 144] width 195 height 29
click at [390, 141] on div "Sep Oct Nov [DATE] 2026 2027 2028 2029 2030 2031 2032 2033 2034 2035" at bounding box center [403, 145] width 89 height 10
click at [384, 141] on select "Sep Oct Nov Dec" at bounding box center [375, 145] width 32 height 10
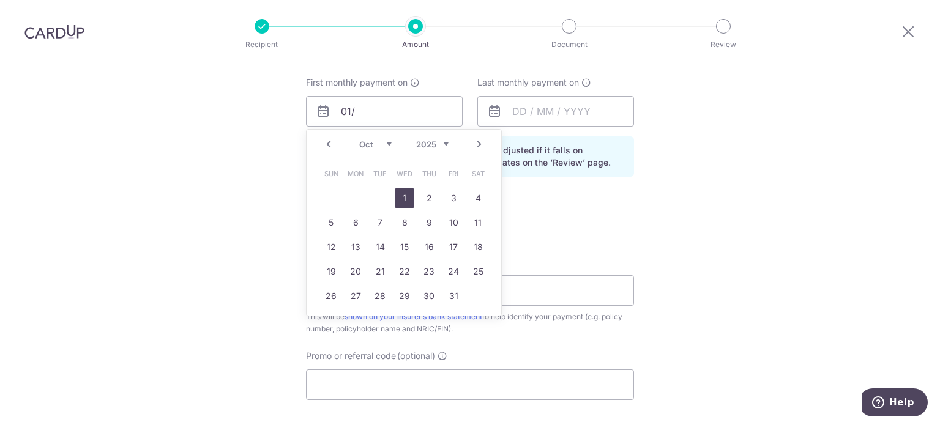
click at [404, 195] on link "1" at bounding box center [405, 199] width 20 height 20
type input "[DATE]"
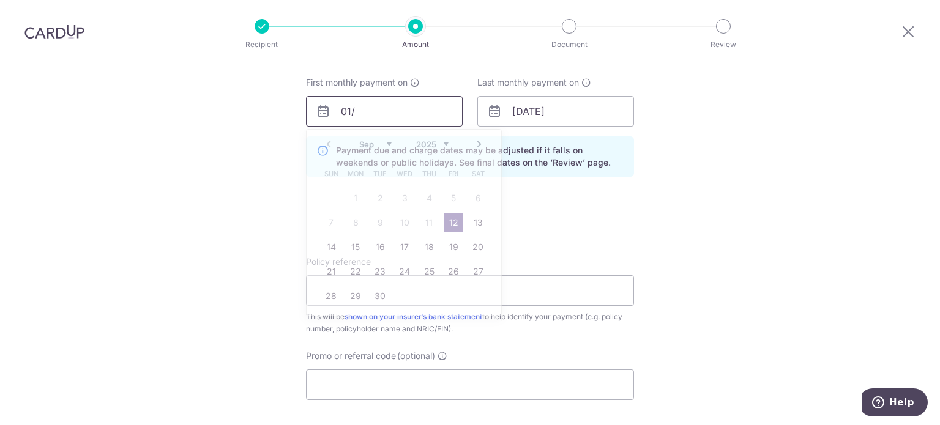
click at [372, 108] on input "01/" at bounding box center [384, 111] width 157 height 31
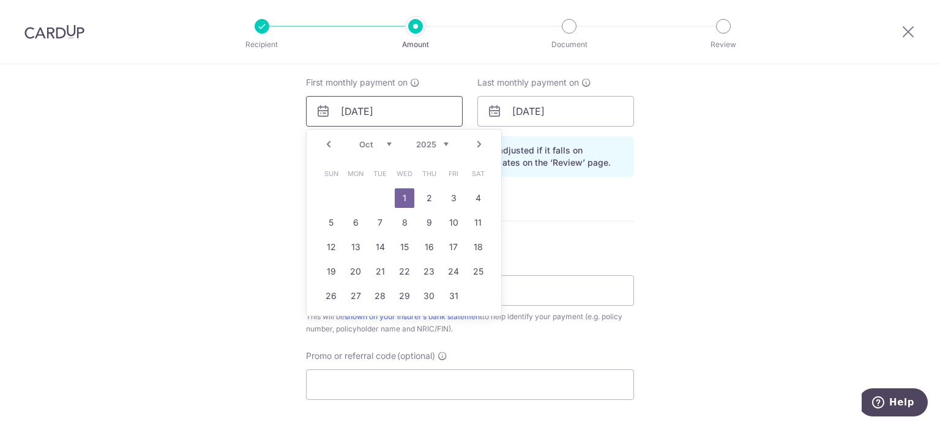
type input "[DATE]"
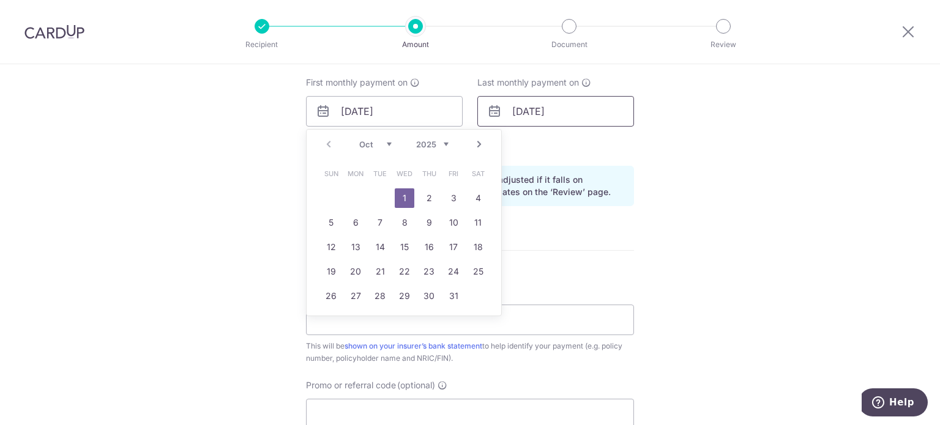
click at [577, 112] on input "[DATE]" at bounding box center [555, 111] width 157 height 31
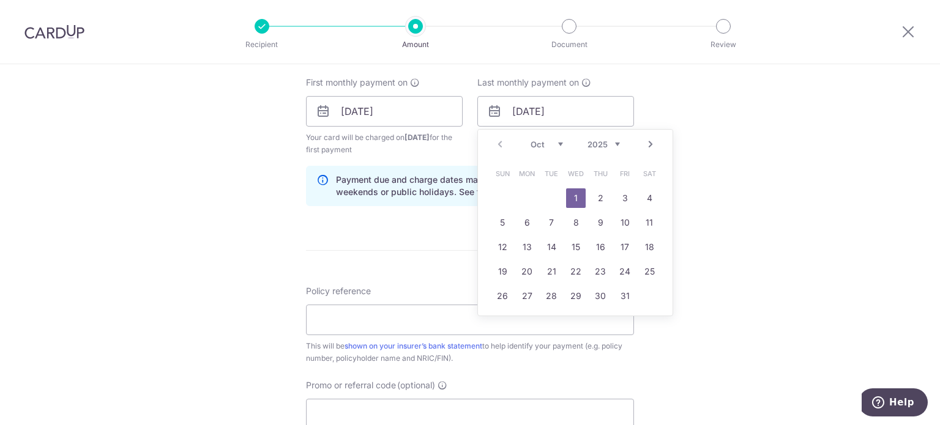
click at [559, 143] on select "Oct Nov Dec" at bounding box center [547, 145] width 32 height 10
click at [561, 142] on div "Oct Nov [DATE] 2026 2027 2028 2029 2030 2031 2032 2033 2034 2035" at bounding box center [575, 145] width 89 height 10
click at [559, 142] on select "Oct Nov Dec" at bounding box center [547, 145] width 32 height 10
click at [611, 144] on select "2025 2026 2027 2028 2029 2030 2031 2032 2033 2034 2035" at bounding box center [604, 145] width 32 height 10
click at [652, 198] on link "1" at bounding box center [650, 199] width 20 height 20
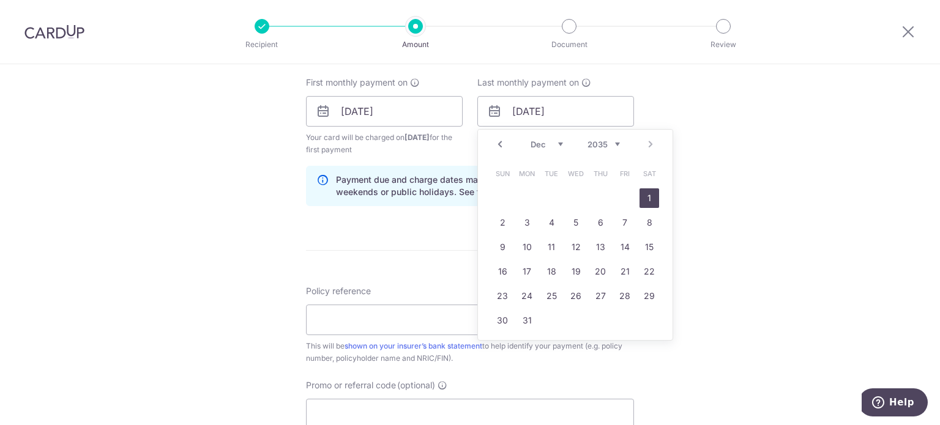
type input "[DATE]"
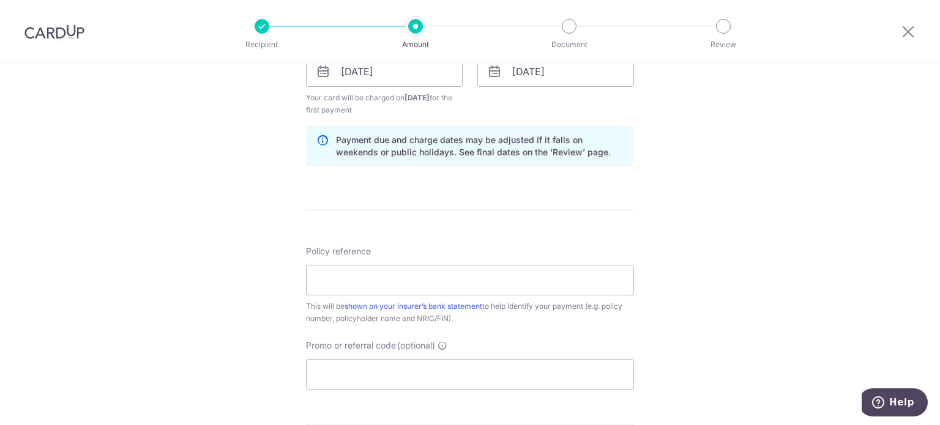
scroll to position [612, 0]
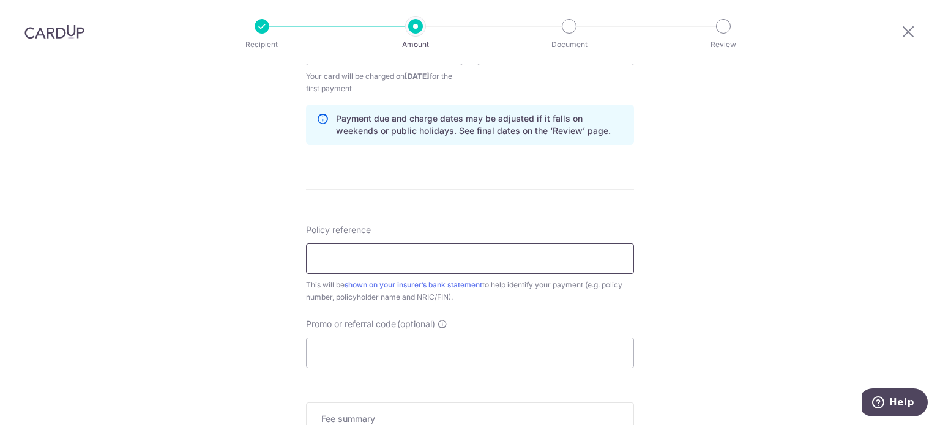
click at [362, 258] on input "Policy reference" at bounding box center [470, 259] width 328 height 31
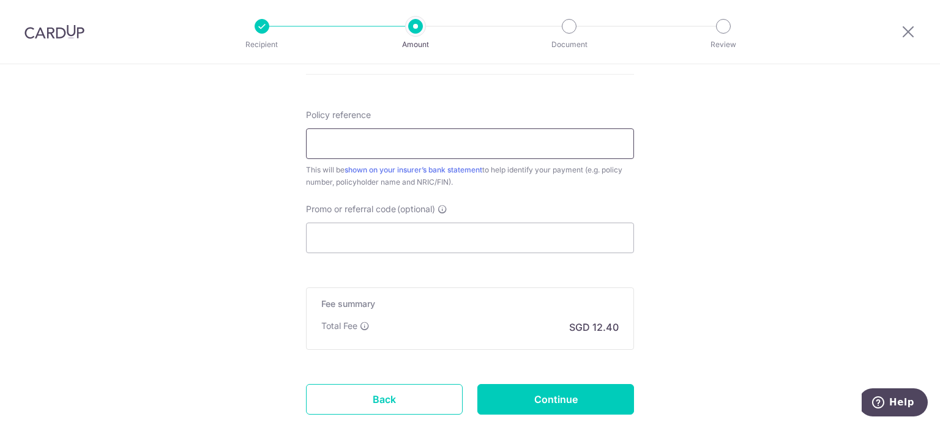
scroll to position [734, 0]
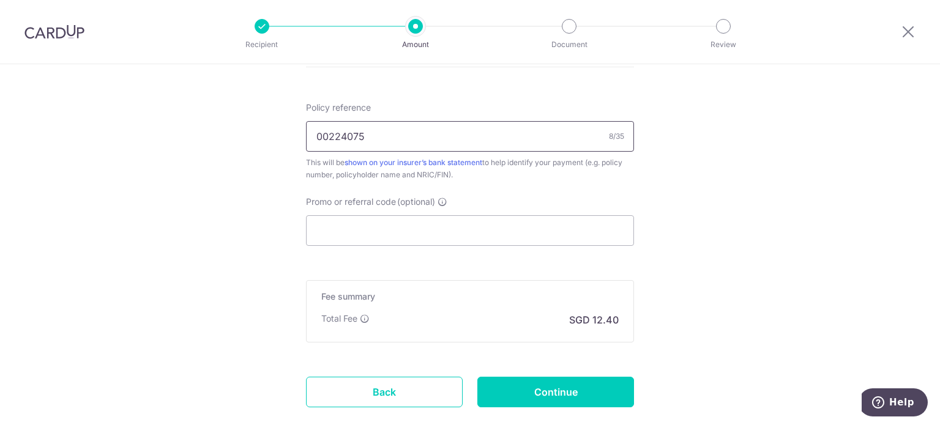
type input "00224075"
click at [487, 169] on div "This will be shown on your insurer’s bank statement to help identify your payme…" at bounding box center [470, 169] width 328 height 24
click at [551, 389] on input "Continue" at bounding box center [555, 392] width 157 height 31
type input "Create Schedule"
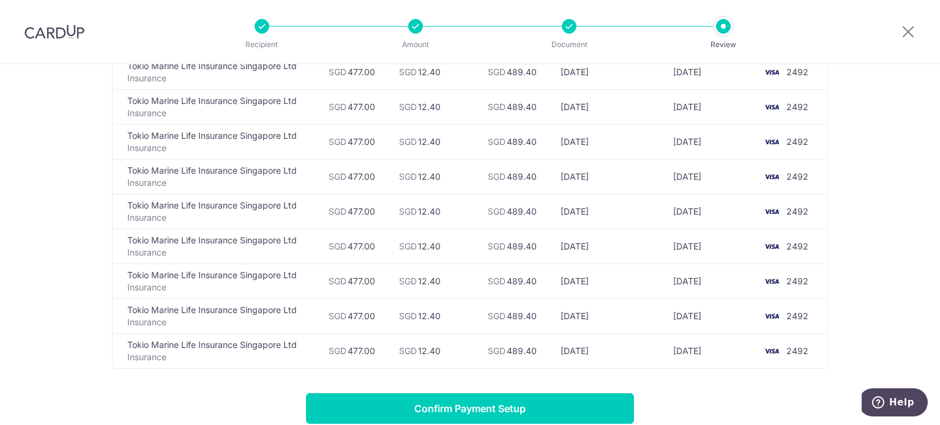
scroll to position [4246, 0]
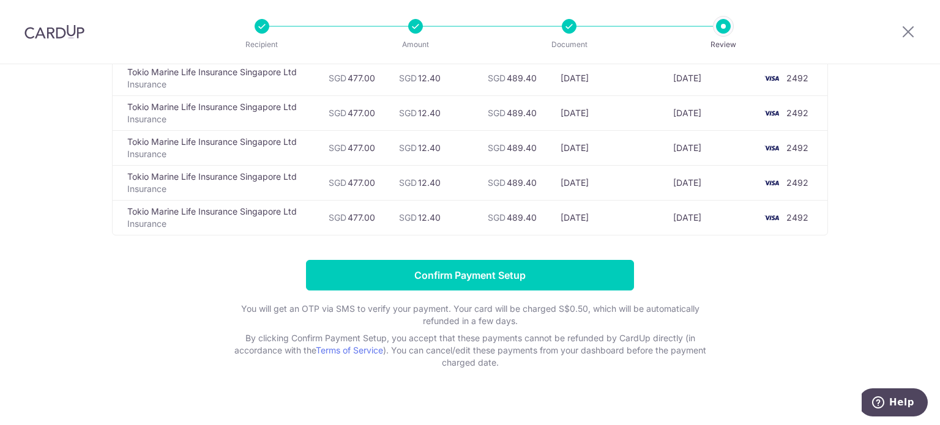
click at [64, 26] on img at bounding box center [54, 31] width 60 height 15
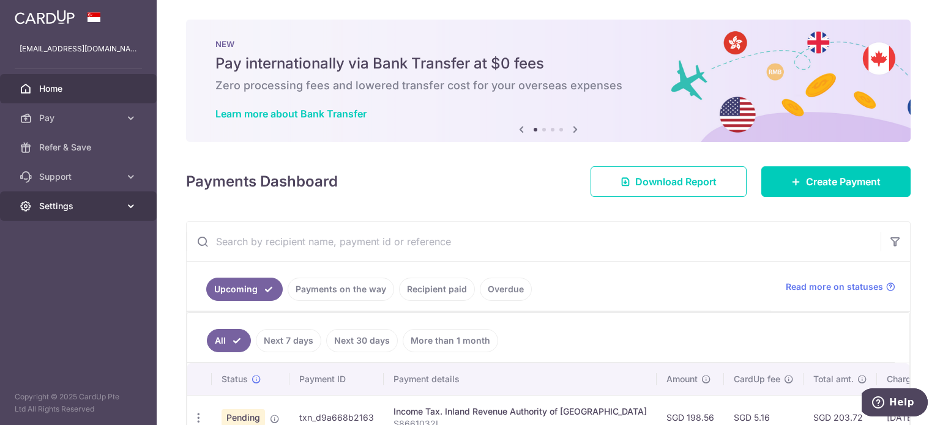
click at [119, 204] on span "Settings" at bounding box center [79, 206] width 81 height 12
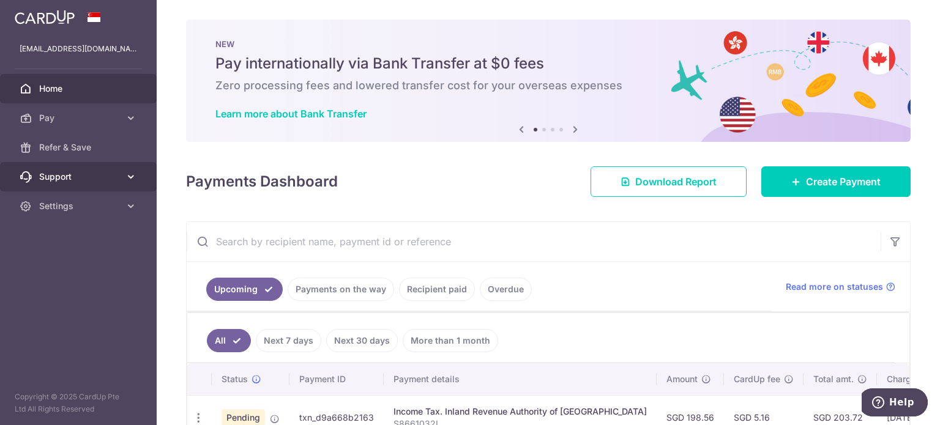
click at [124, 164] on link "Support" at bounding box center [78, 176] width 157 height 29
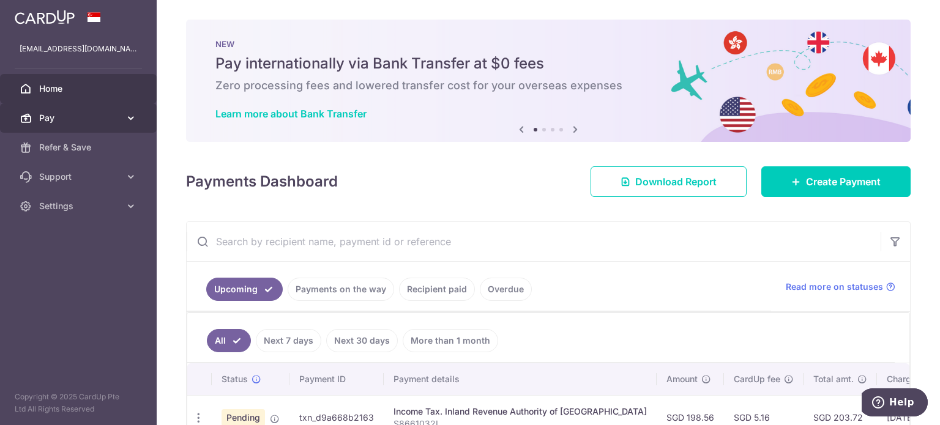
click at [107, 108] on link "Pay" at bounding box center [78, 117] width 157 height 29
click at [106, 117] on span "Pay" at bounding box center [79, 118] width 81 height 12
click at [106, 120] on span "Pay" at bounding box center [79, 118] width 81 height 12
